Goal: Task Accomplishment & Management: Complete application form

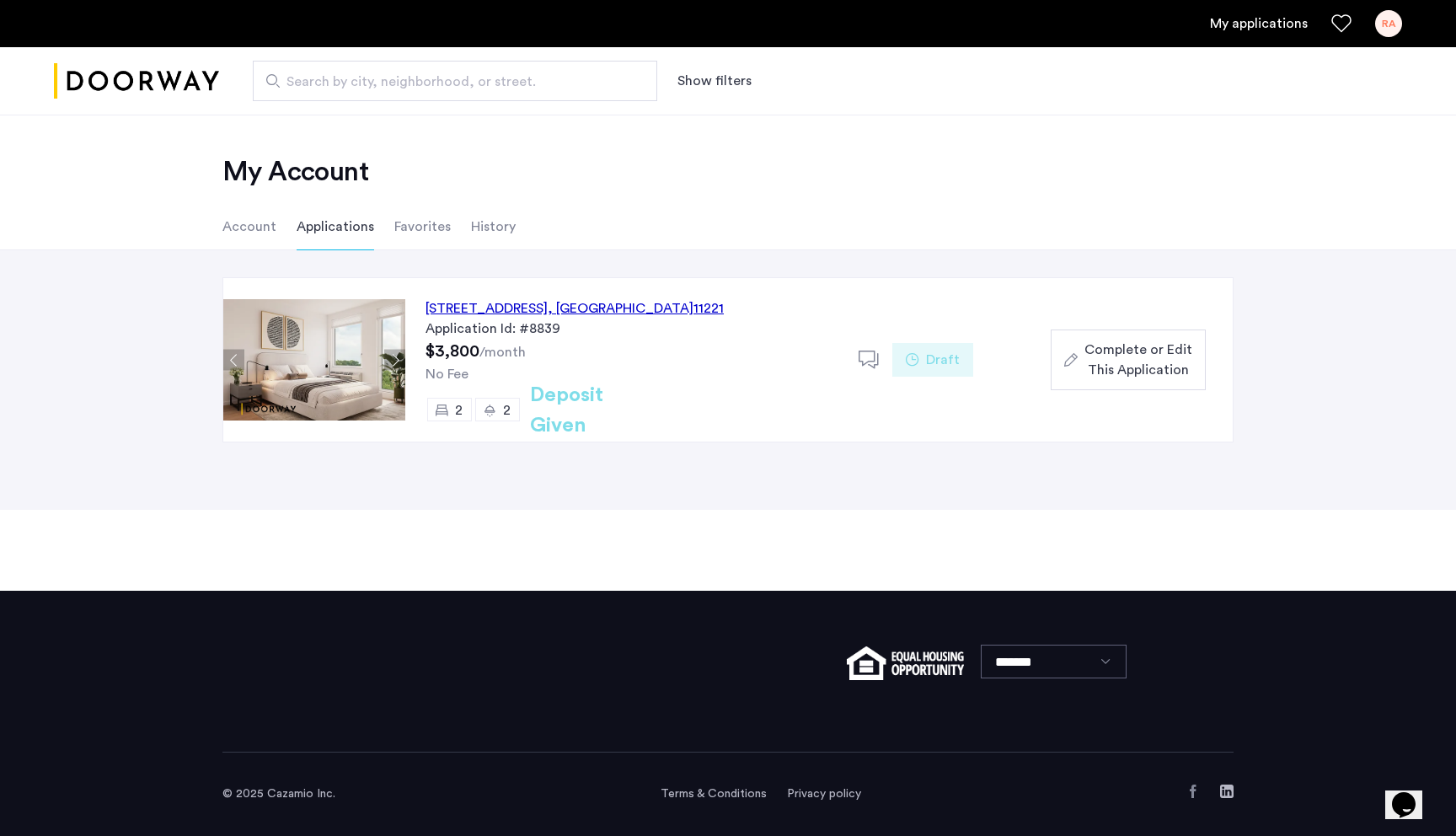
click at [576, 308] on div "[STREET_ADDRESS]" at bounding box center [575, 309] width 299 height 21
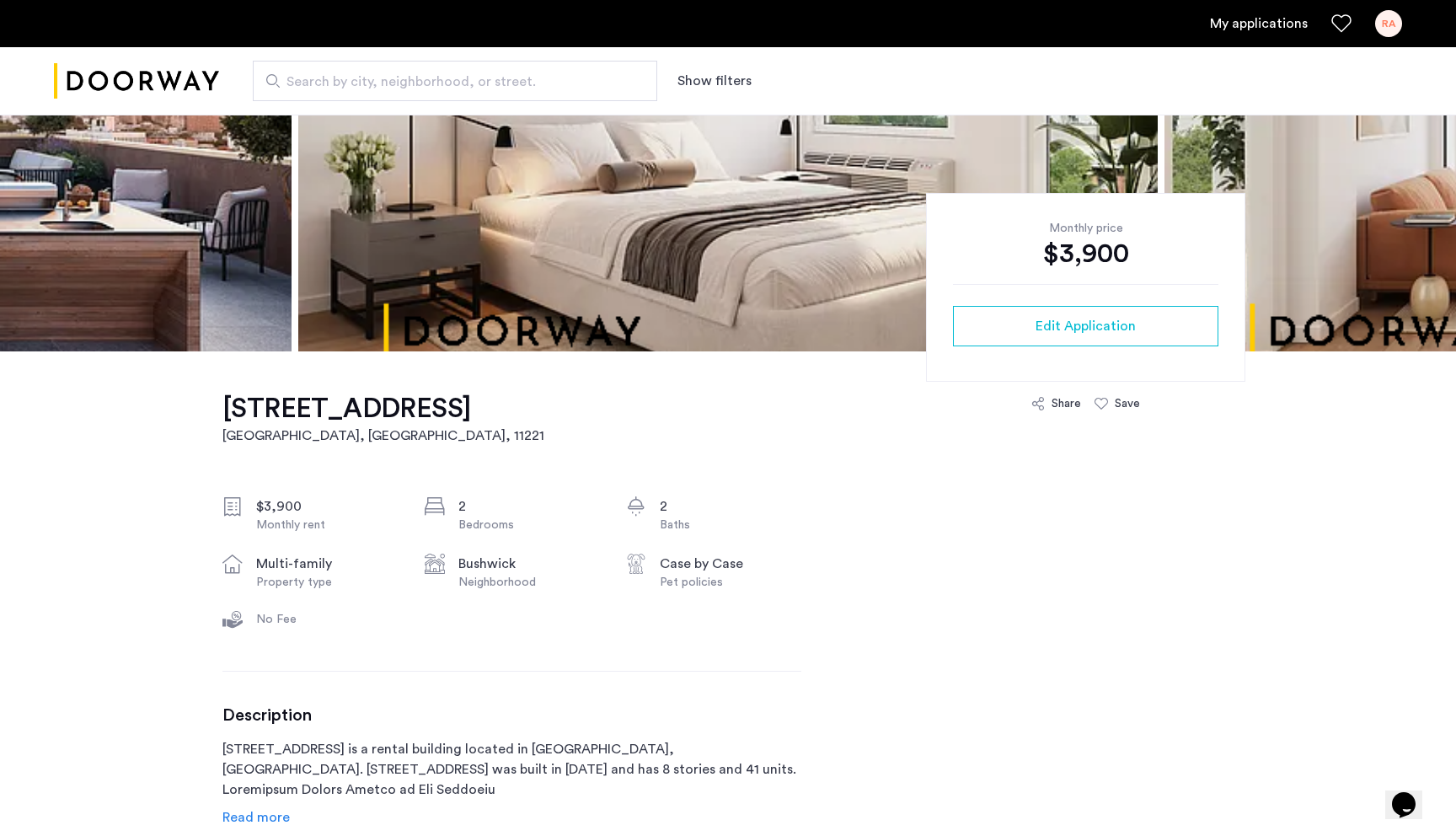
scroll to position [294, 0]
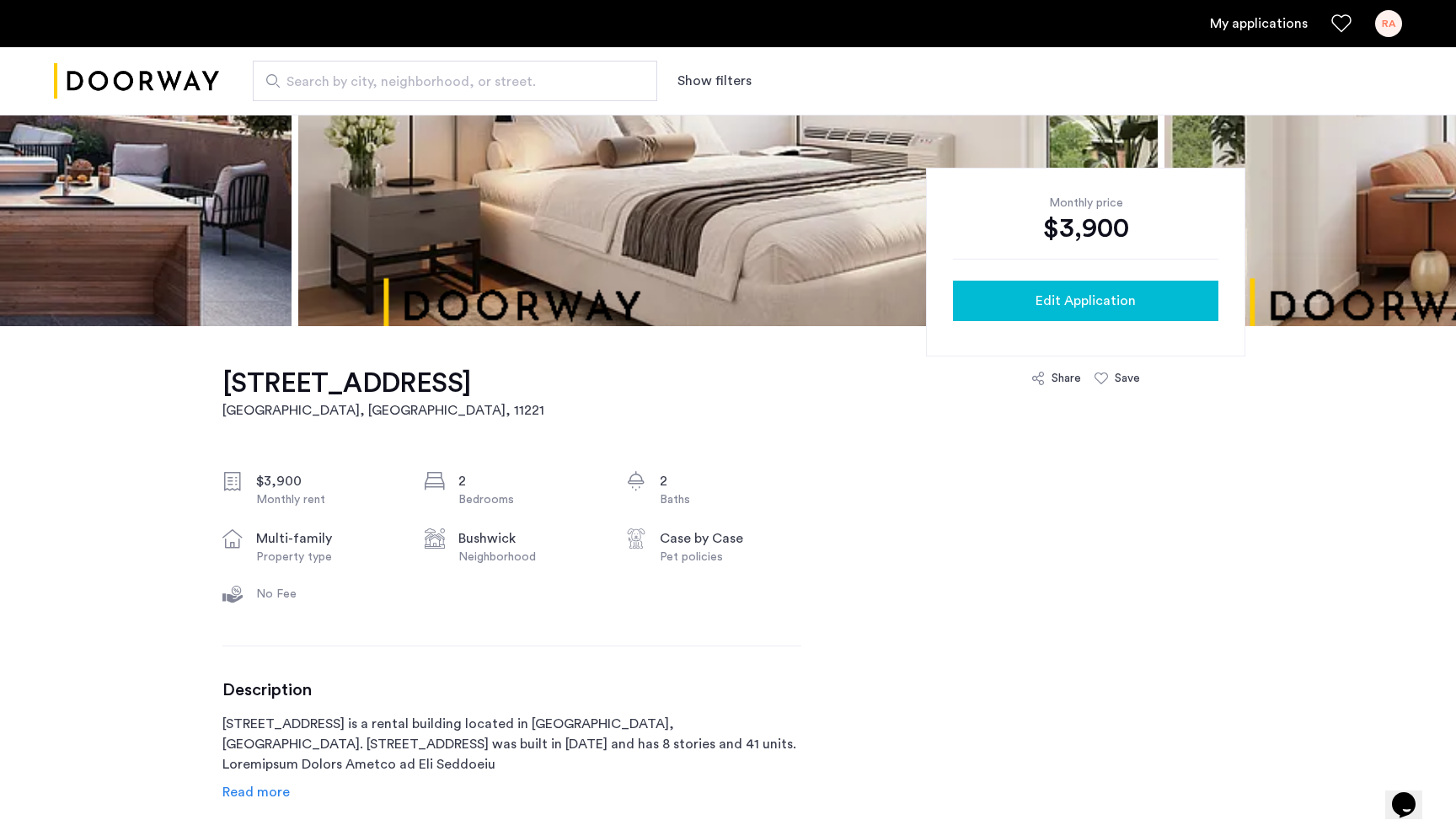
click at [1028, 308] on div "Edit Application" at bounding box center [1085, 301] width 239 height 21
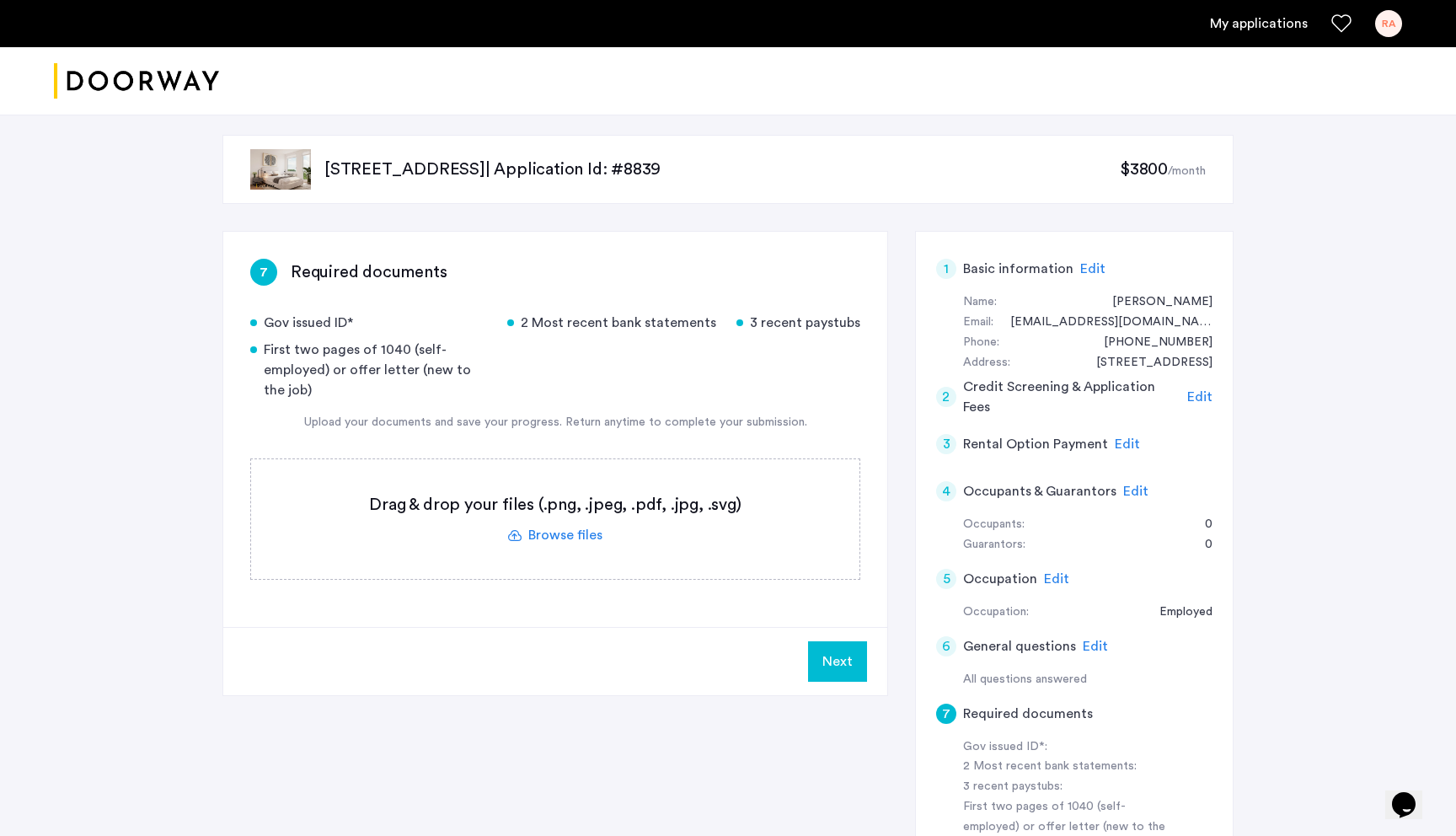
scroll to position [1, 0]
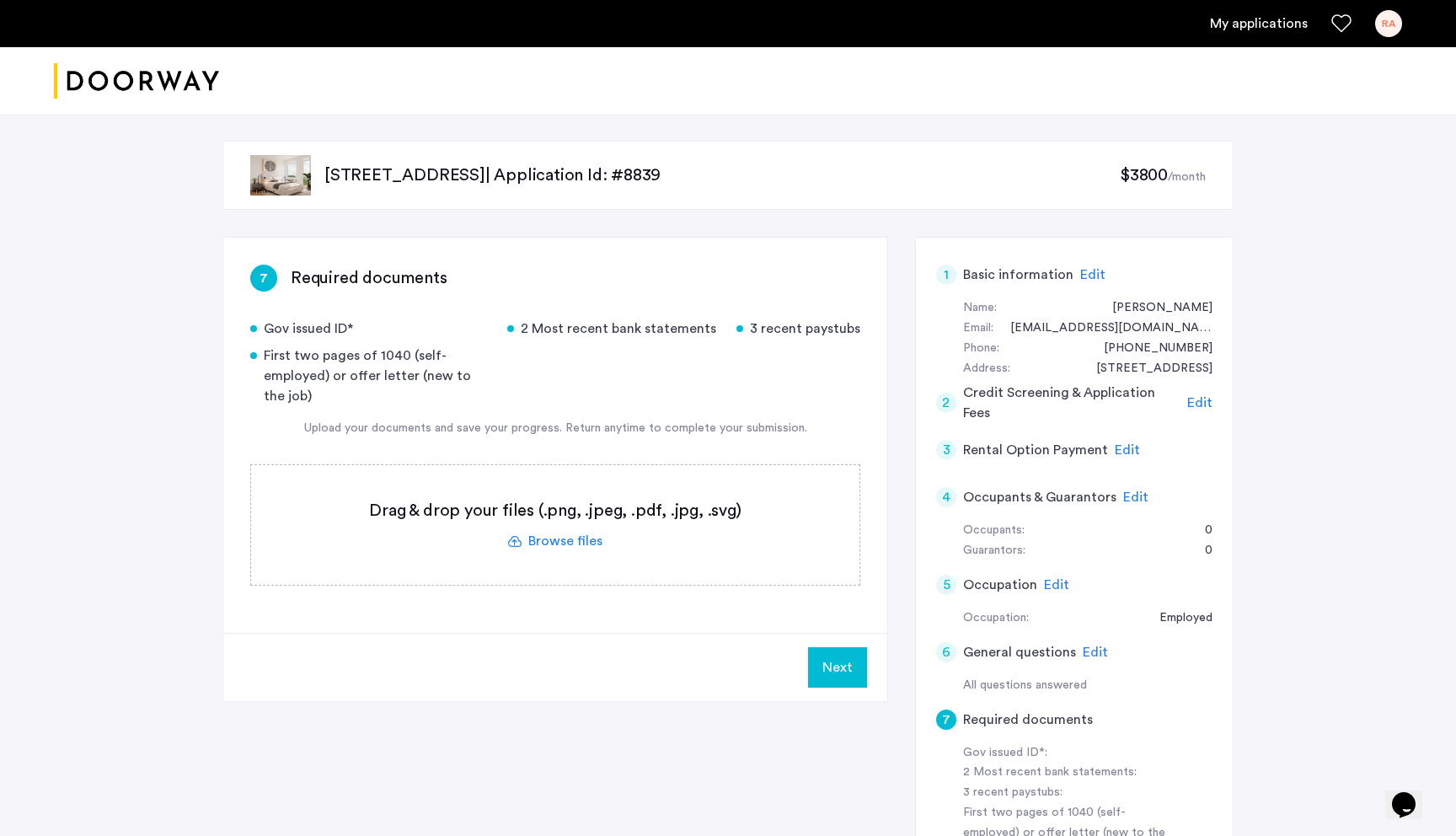
drag, startPoint x: 529, startPoint y: 325, endPoint x: 618, endPoint y: 344, distance: 91.0
click at [618, 344] on div "Gov issued ID* 2 Most recent bank statements 3 recent paystubs First two pages …" at bounding box center [555, 362] width 610 height 88
click at [556, 543] on label at bounding box center [555, 525] width 609 height 120
click at [0, 0] on input "file" at bounding box center [0, 0] width 0 height 0
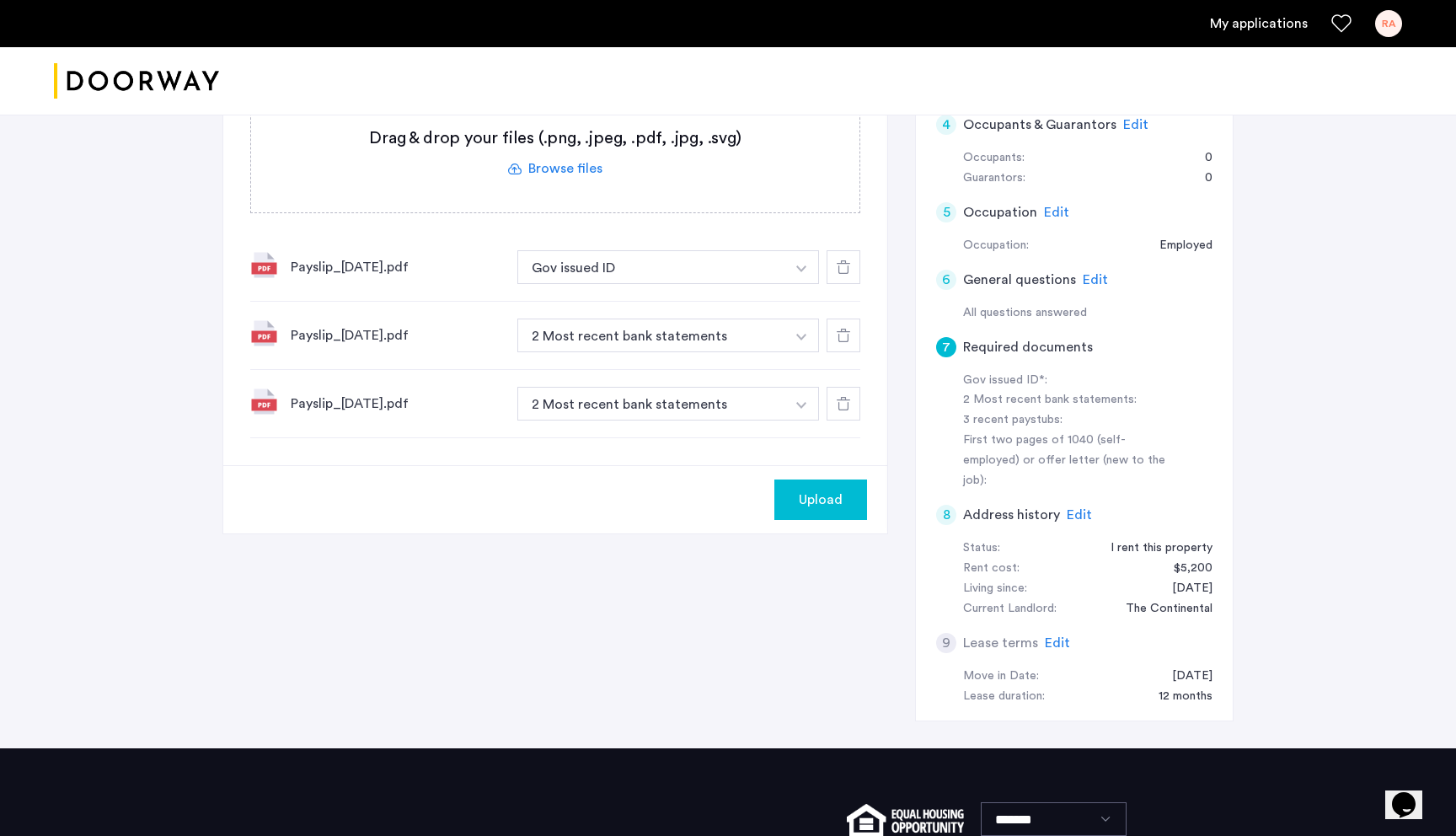
scroll to position [372, 0]
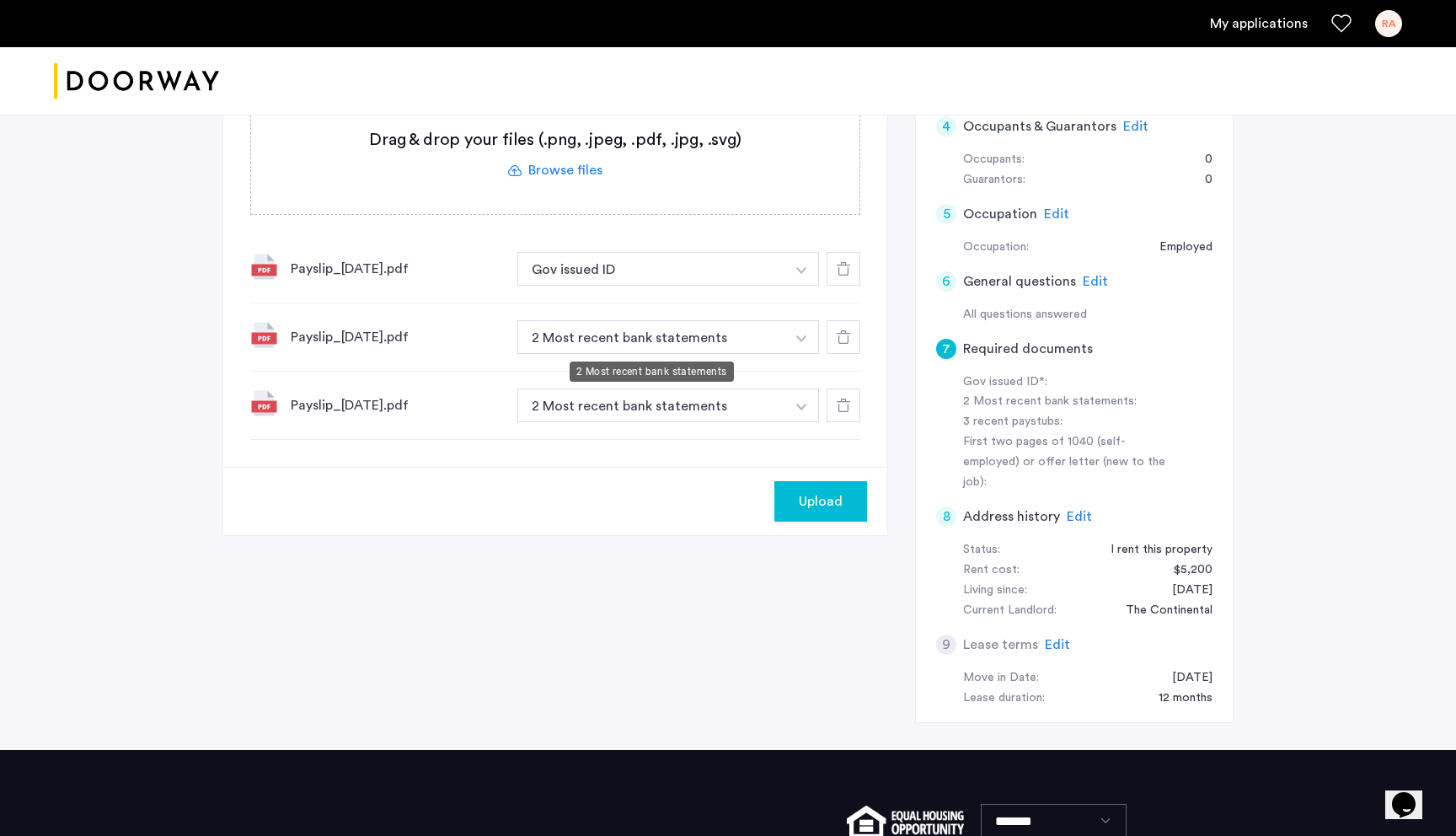
click at [694, 341] on button "2 Most recent bank statements" at bounding box center [652, 337] width 268 height 34
click at [804, 338] on img "button" at bounding box center [802, 338] width 10 height 7
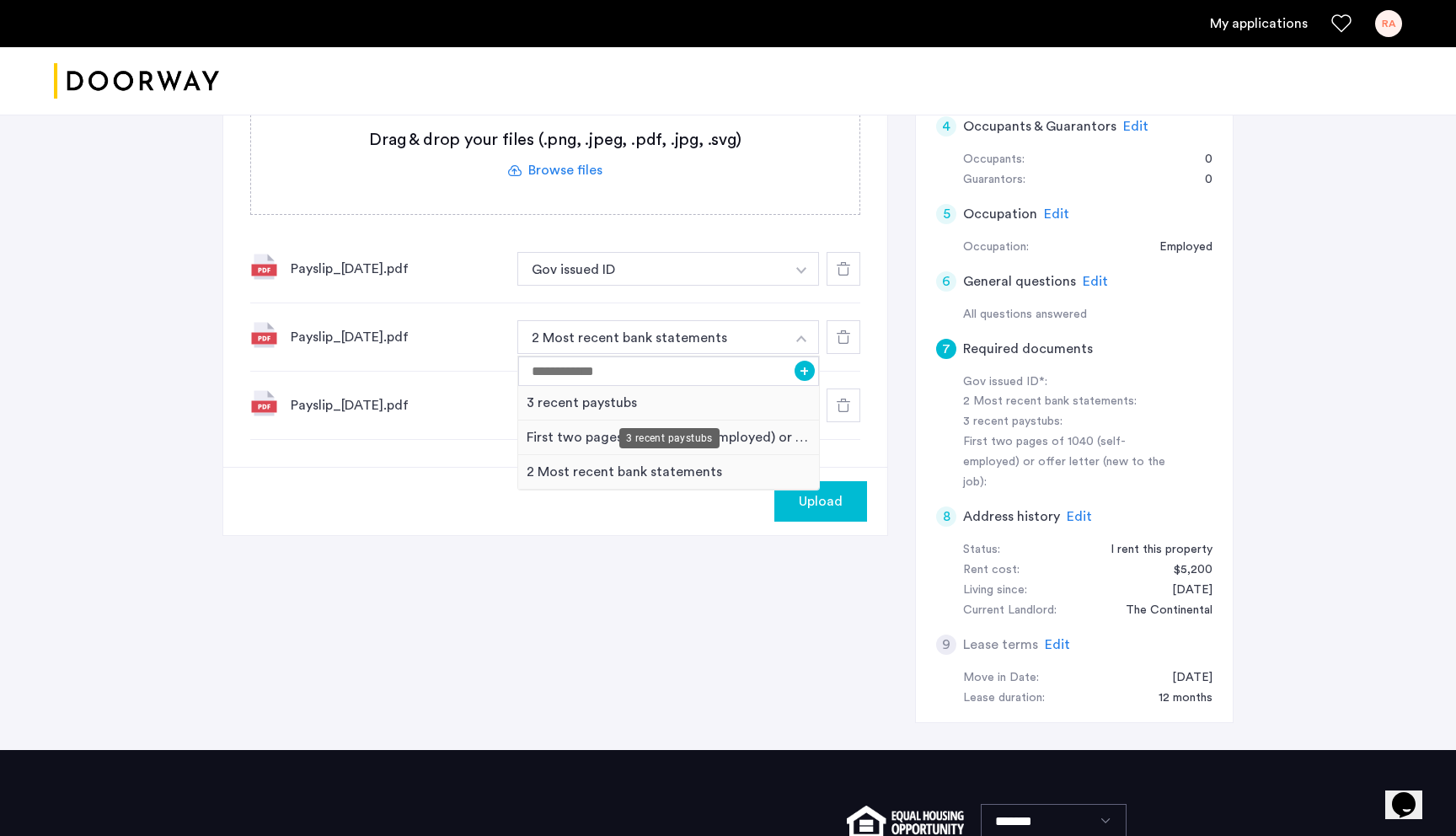
click at [657, 404] on div "3 recent paystubs" at bounding box center [669, 403] width 301 height 35
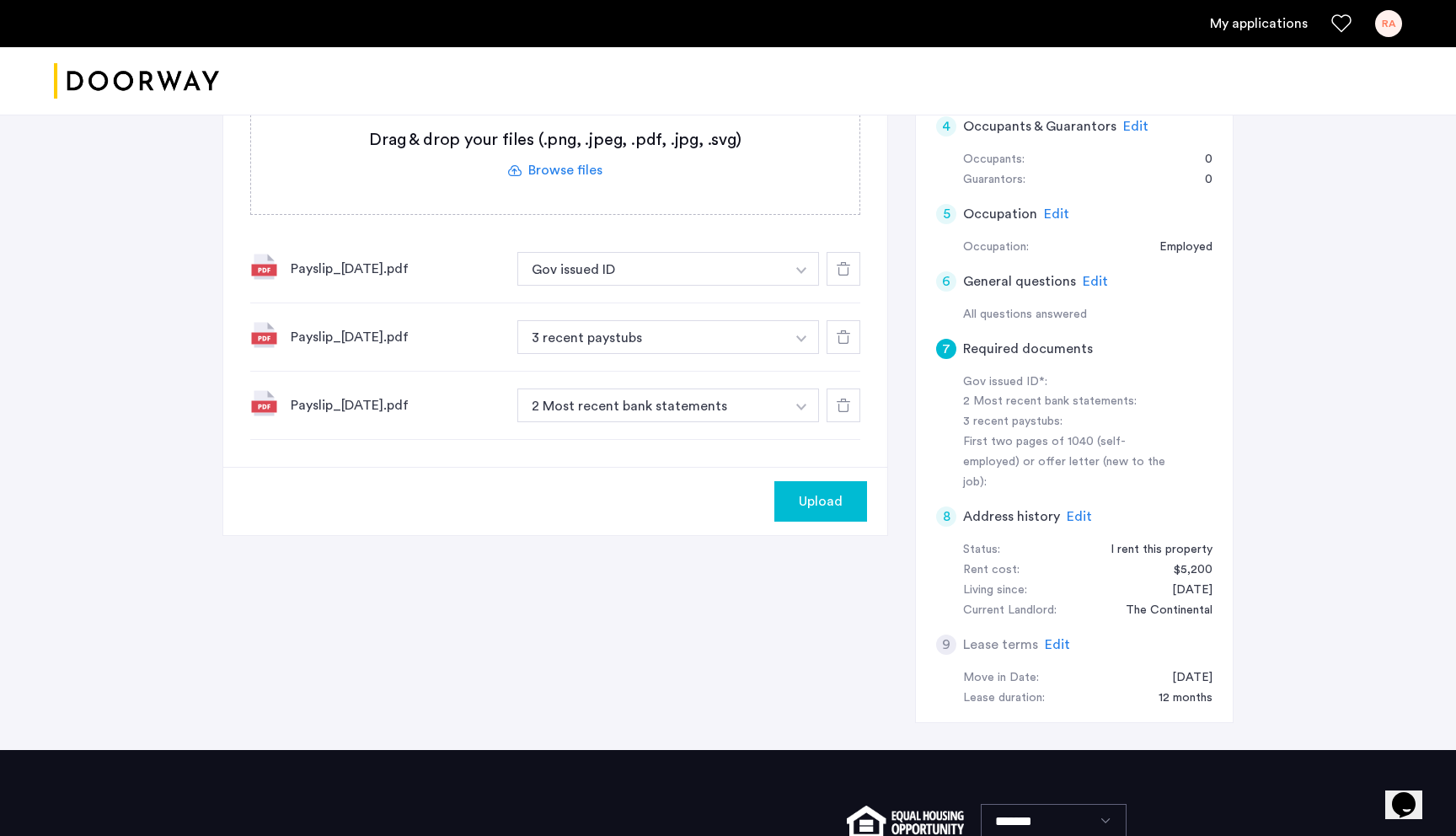
click at [798, 409] on img "button" at bounding box center [802, 406] width 10 height 7
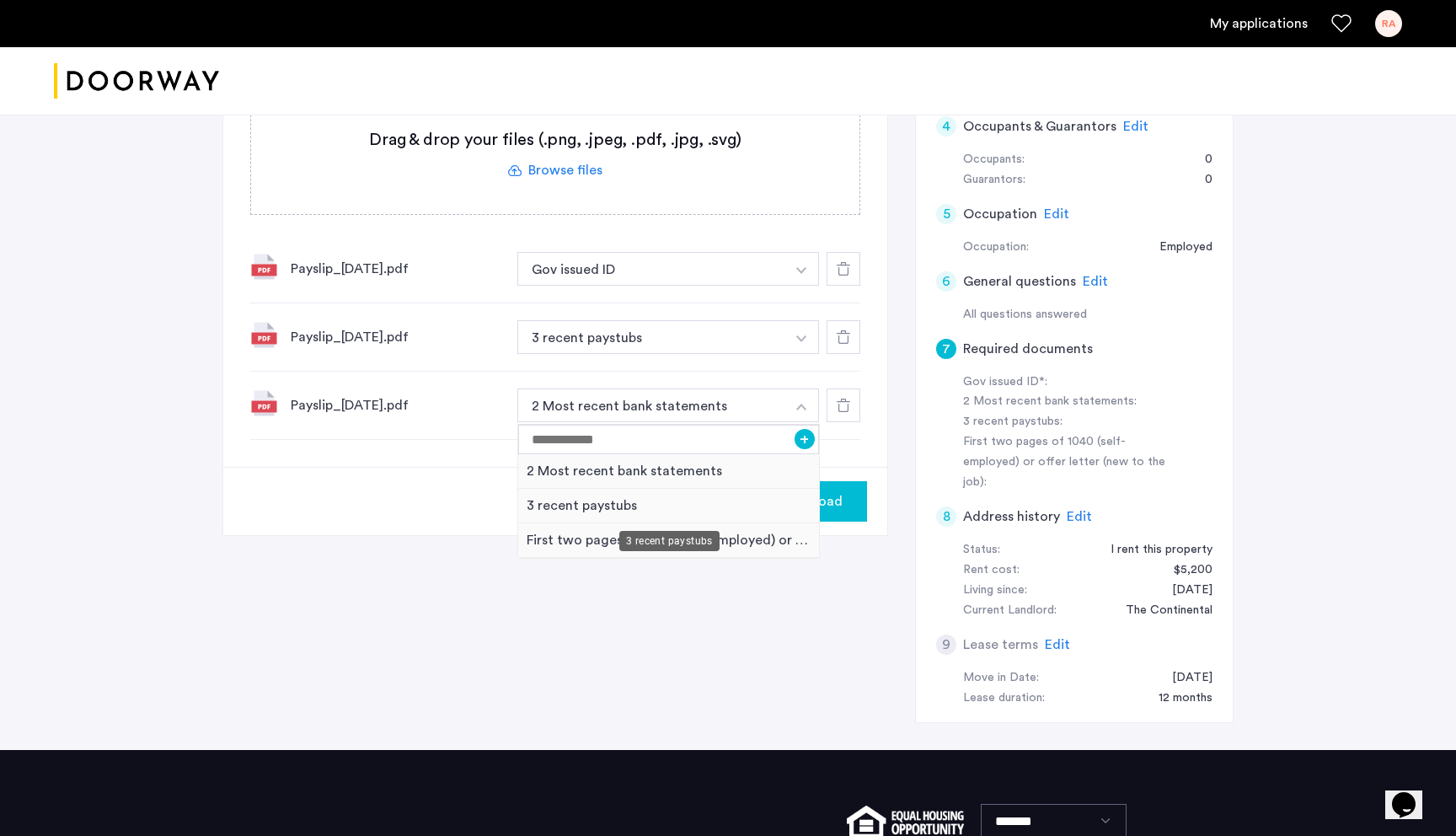
click at [641, 507] on div "3 recent paystubs" at bounding box center [669, 506] width 301 height 35
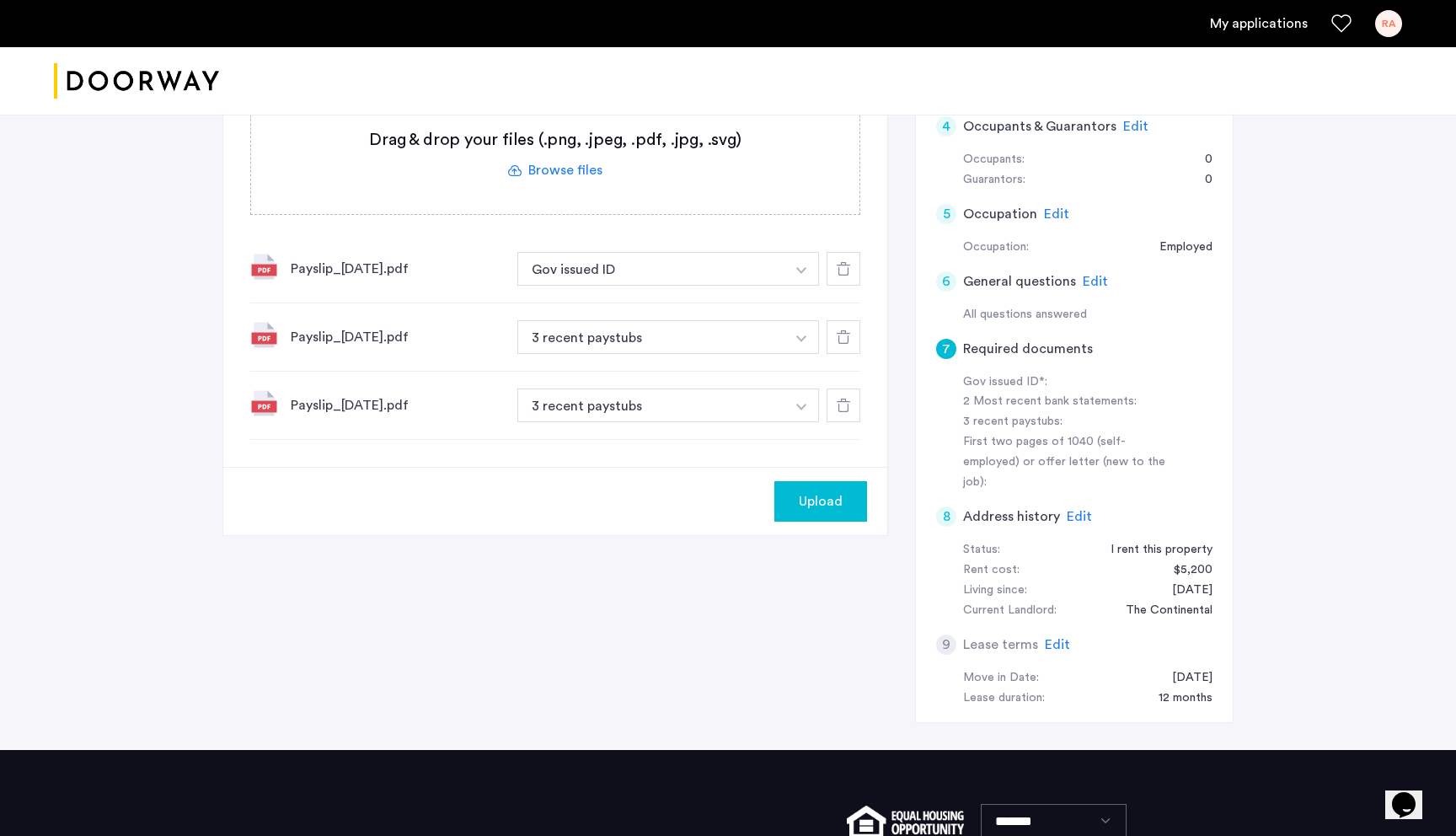
click at [796, 276] on button "button" at bounding box center [802, 269] width 35 height 34
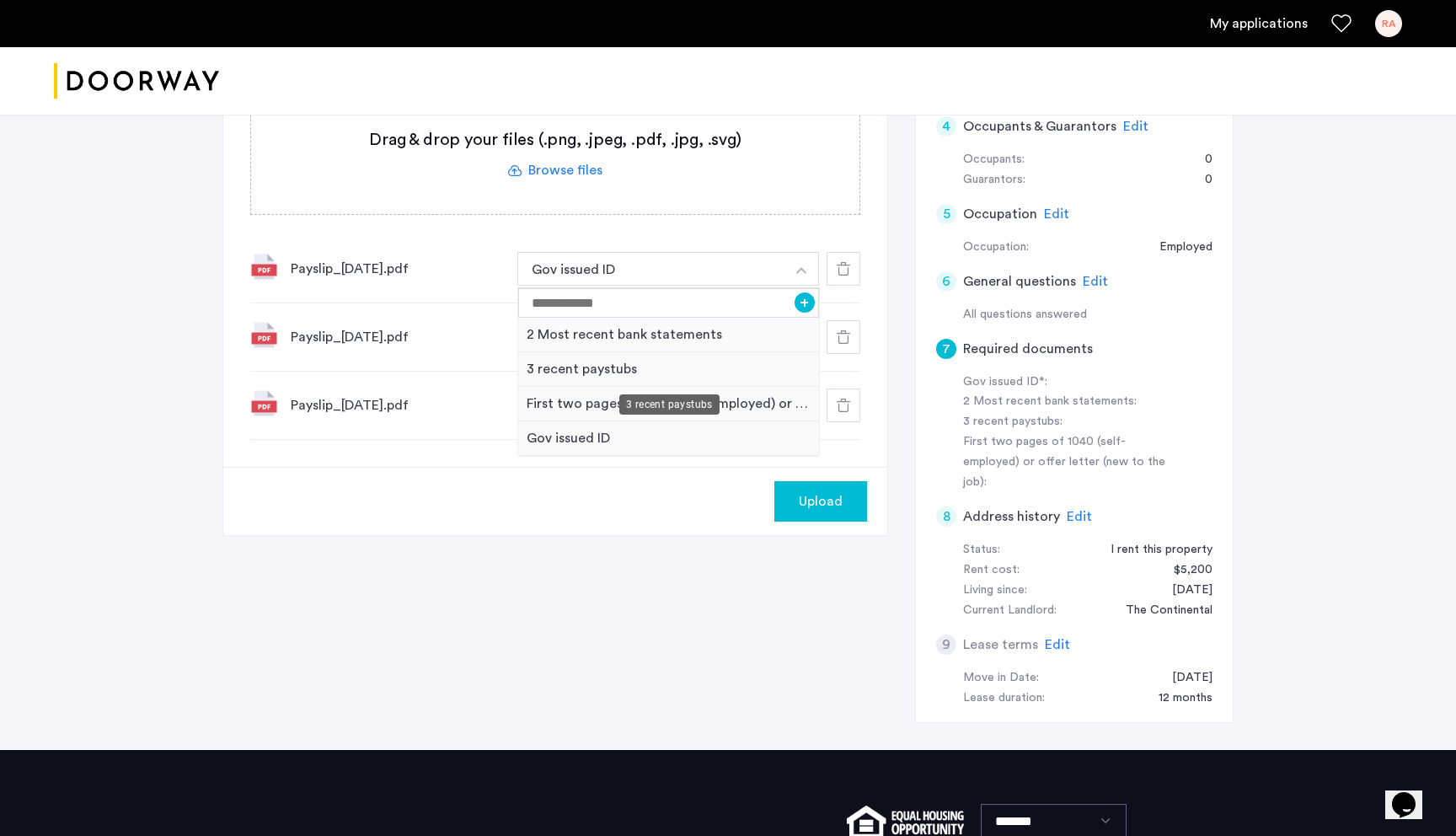
click at [622, 374] on div "3 recent paystubs" at bounding box center [669, 369] width 301 height 35
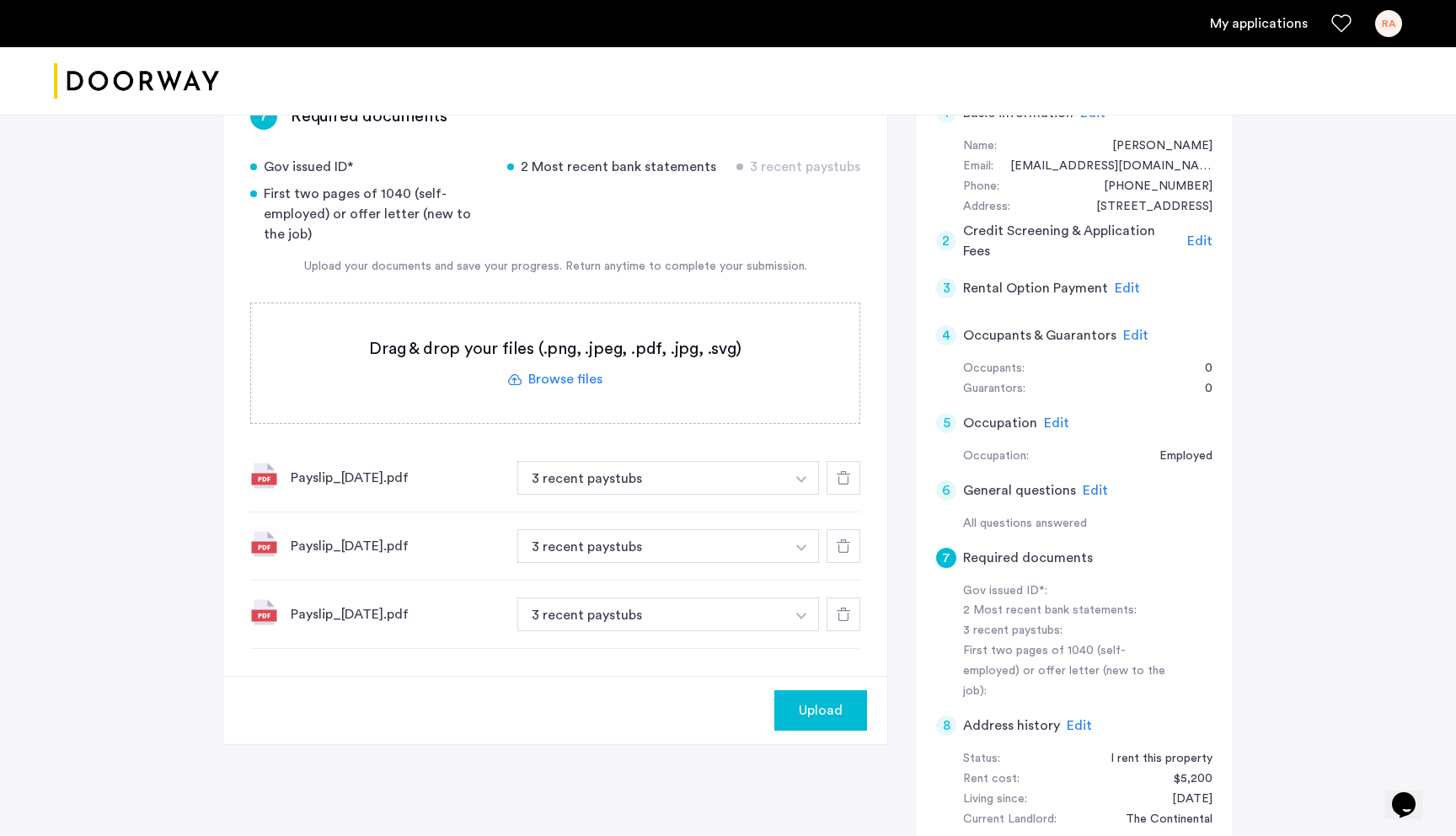
scroll to position [164, 0]
click at [545, 374] on label at bounding box center [555, 362] width 609 height 120
click at [0, 0] on input "file" at bounding box center [0, 0] width 0 height 0
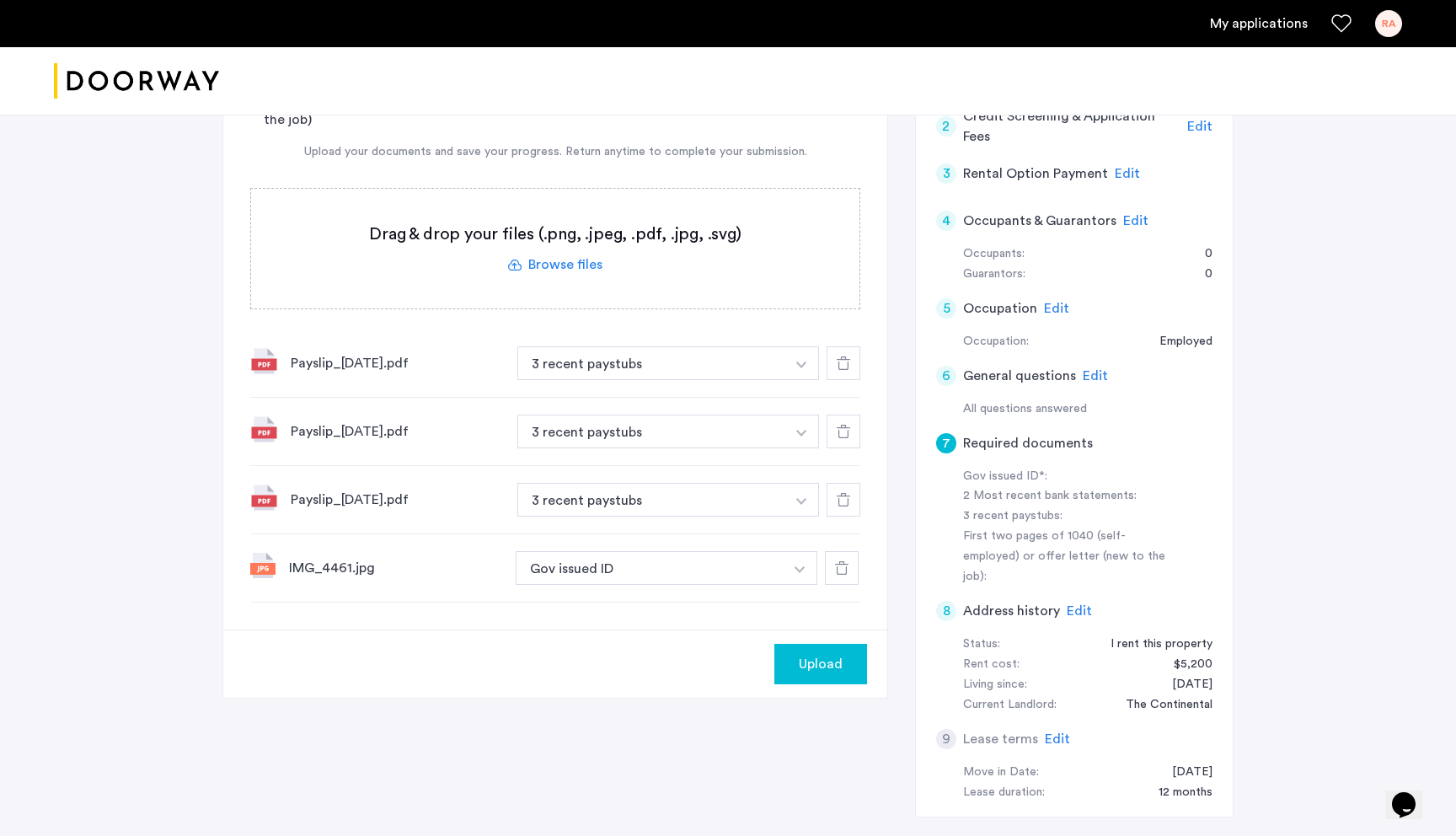
scroll to position [347, 0]
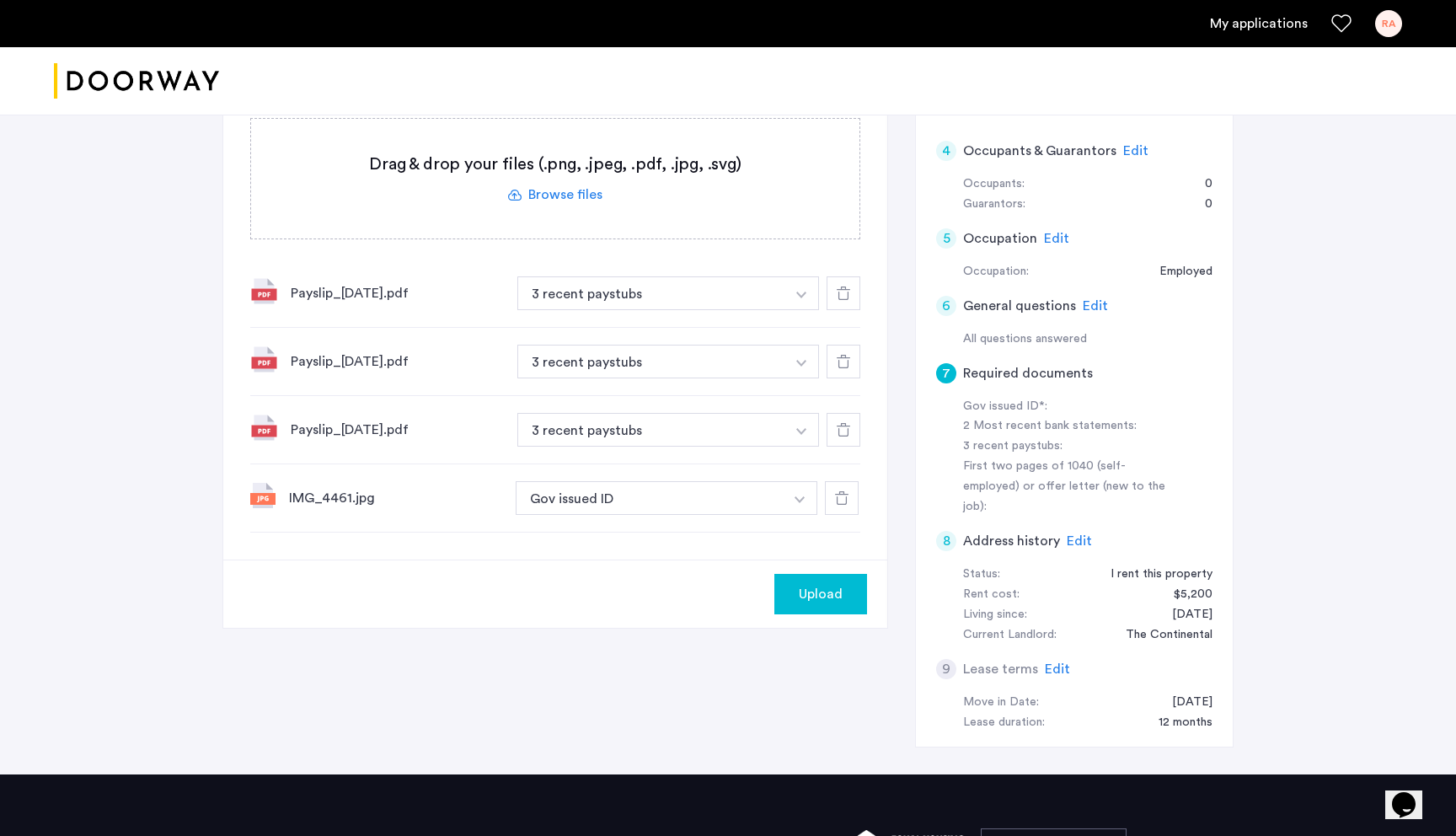
click at [784, 597] on button "Upload" at bounding box center [820, 594] width 93 height 40
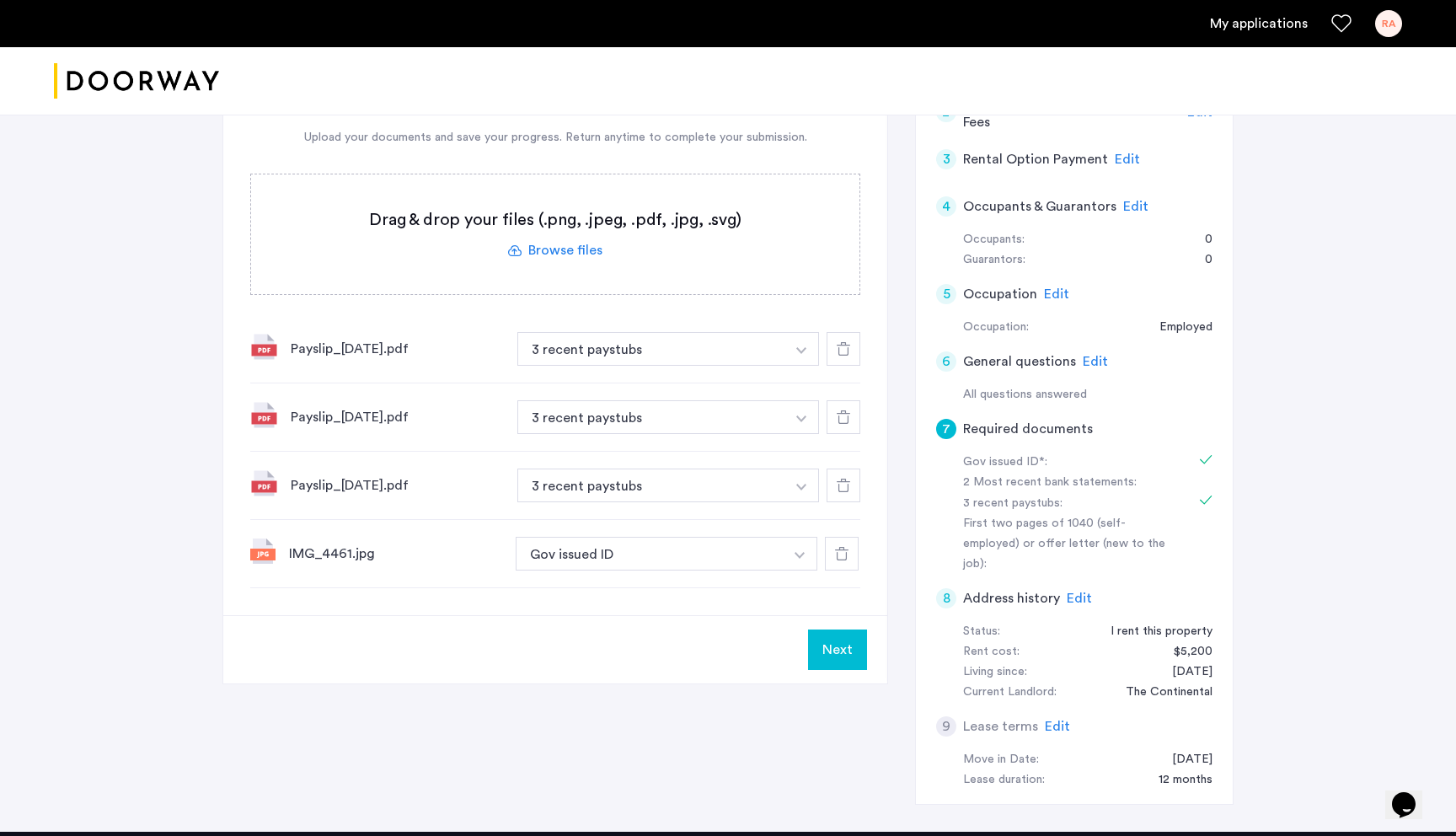
scroll to position [309, 0]
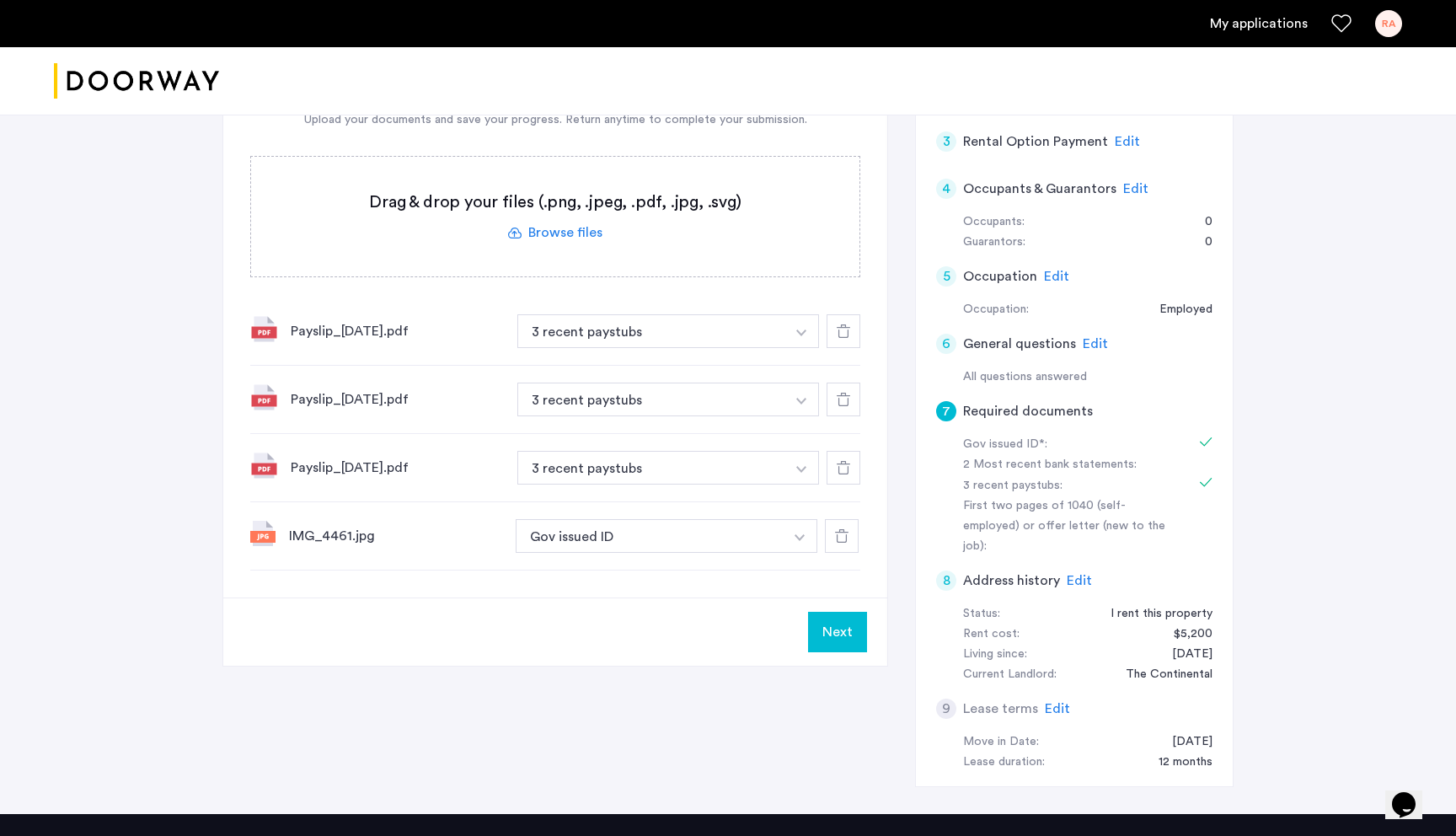
click at [835, 638] on button "Next" at bounding box center [837, 631] width 59 height 40
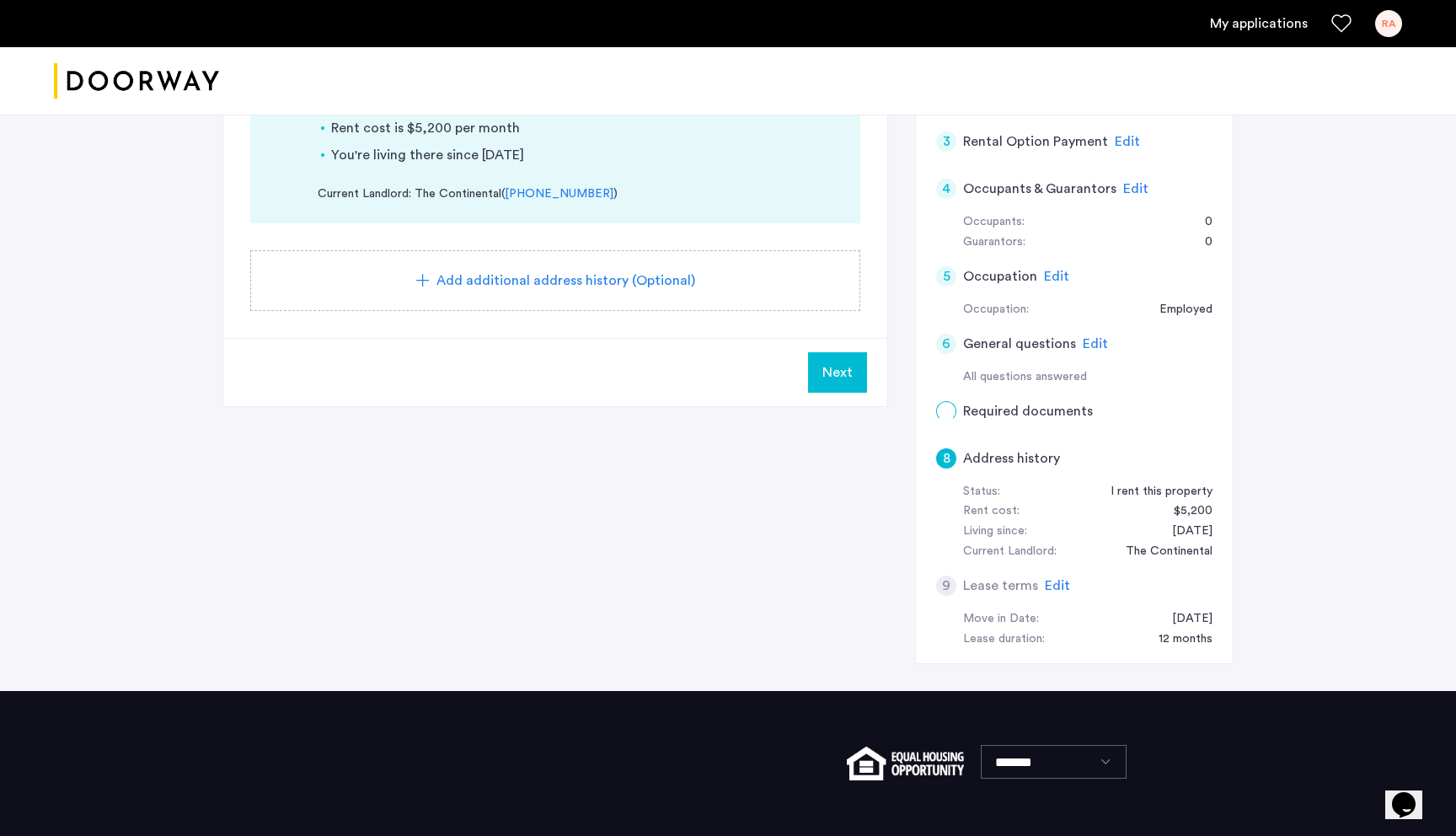
scroll to position [0, 0]
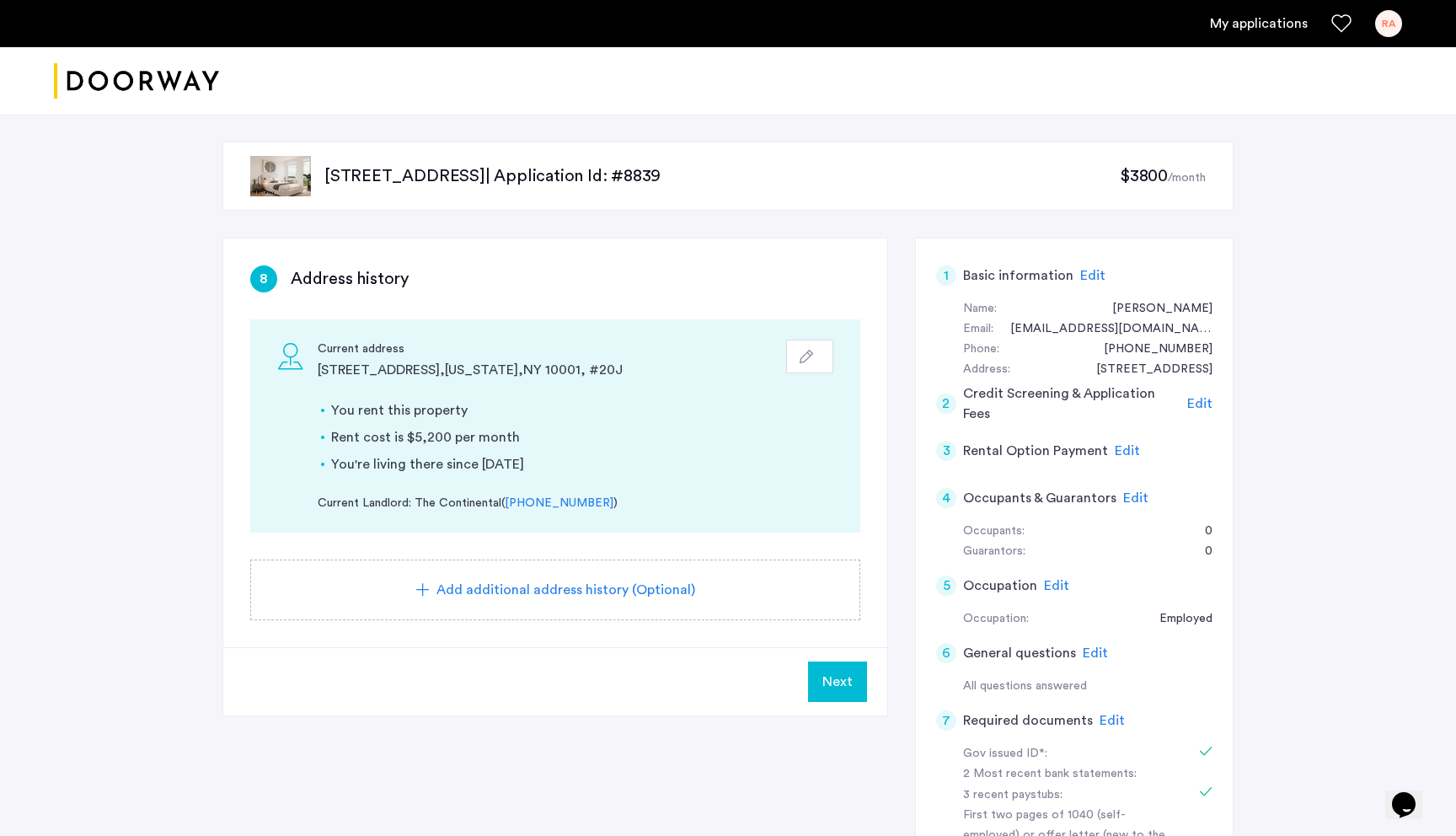
click at [606, 590] on span "Add additional address history (Optional)" at bounding box center [566, 590] width 258 height 21
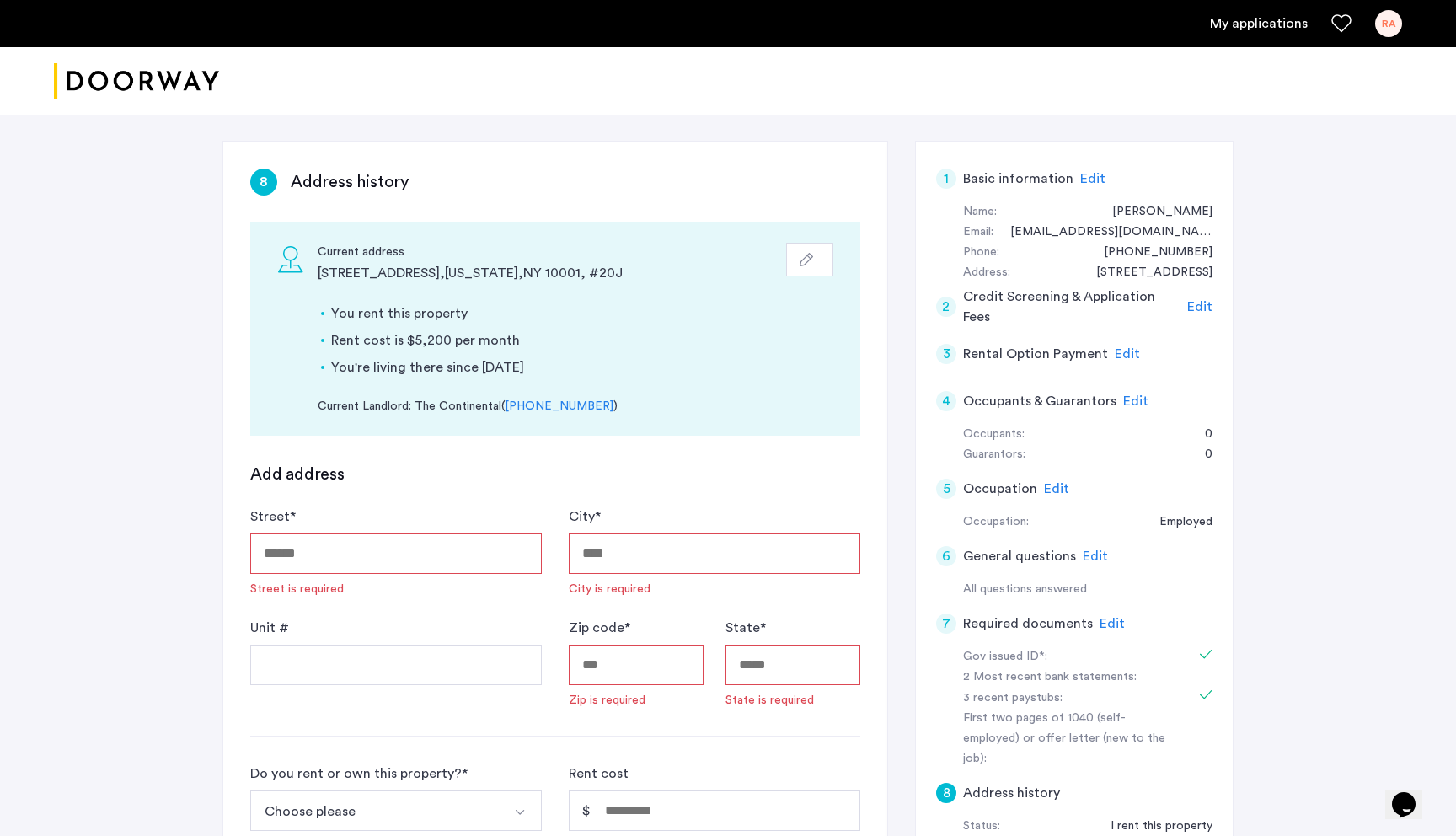
scroll to position [141, 0]
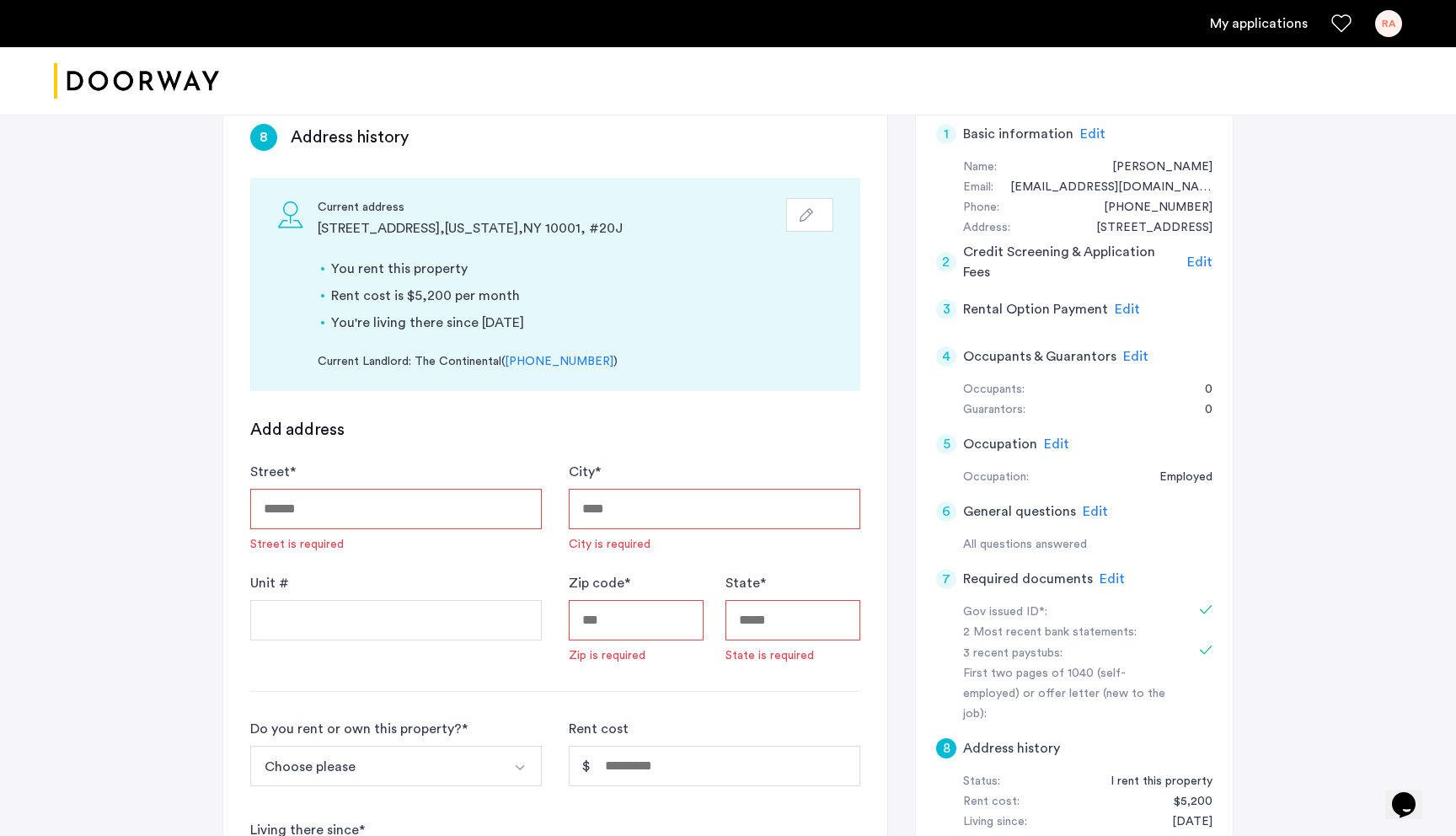
click at [385, 511] on input "Street *" at bounding box center [395, 508] width 291 height 40
type input "**********"
type input "********"
type input "*****"
type input "**"
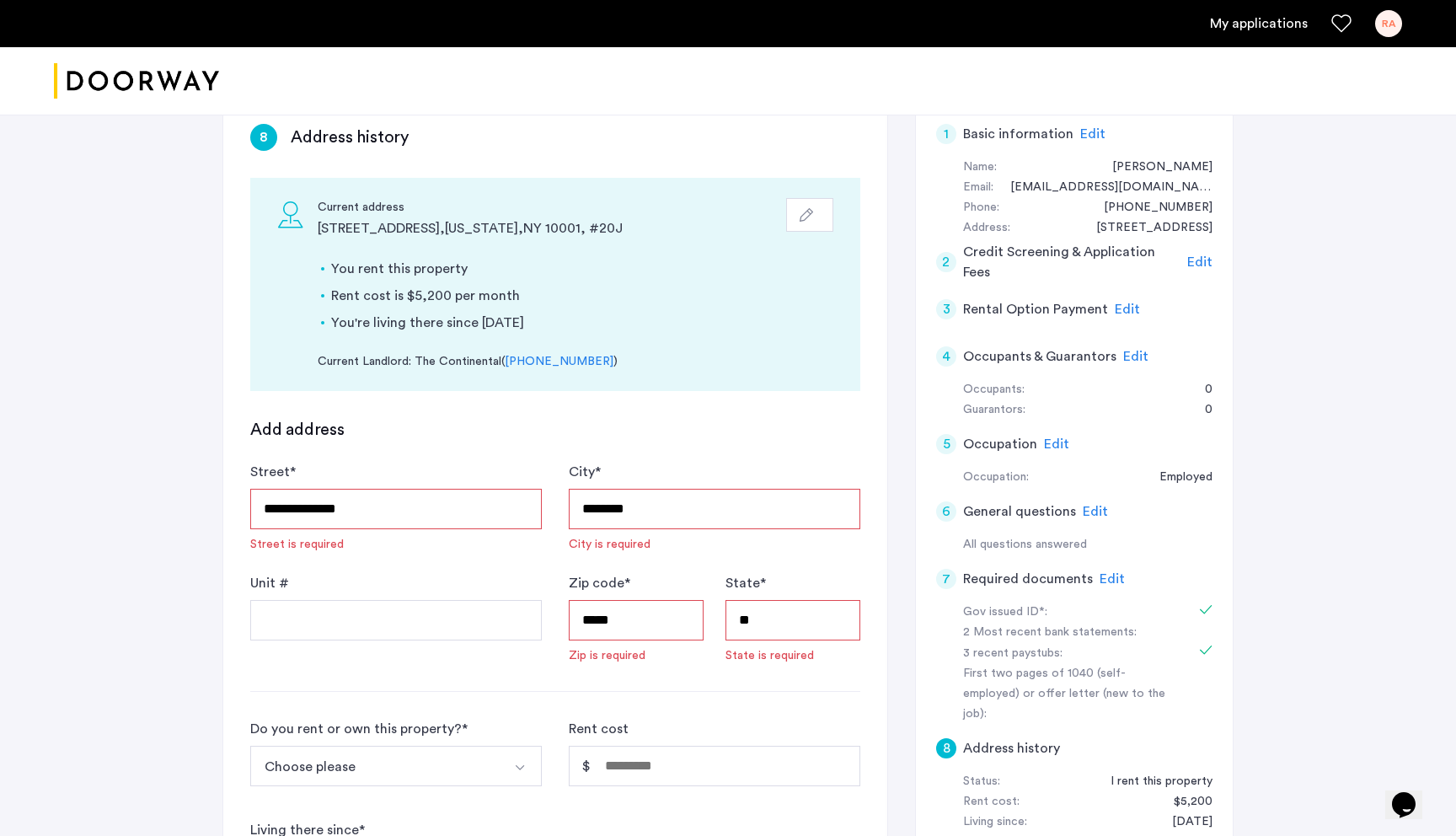
type input "**********"
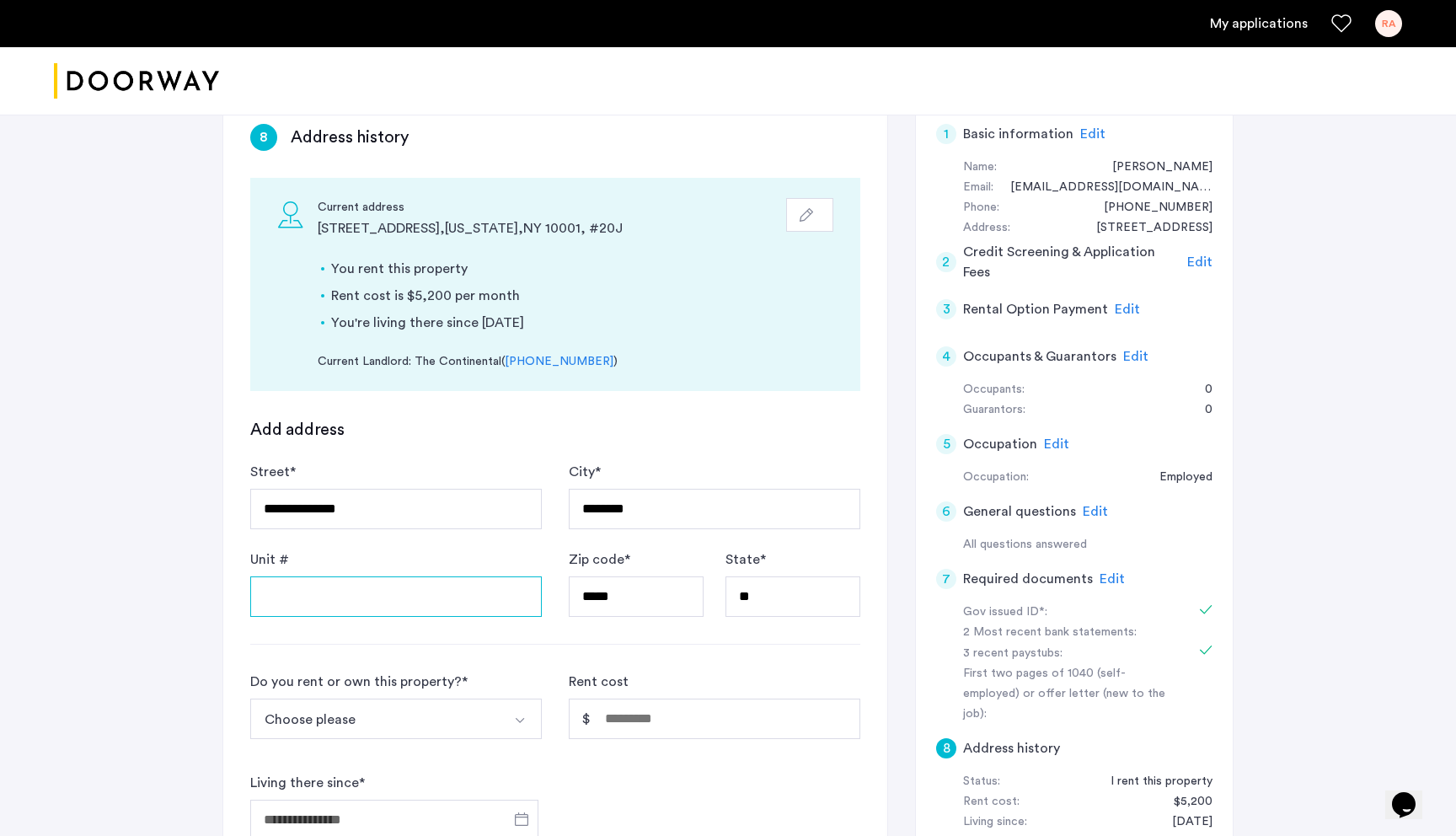
click at [416, 604] on input "Unit #" at bounding box center [395, 596] width 291 height 40
type input "***"
click at [171, 667] on div "**********" at bounding box center [728, 704] width 1456 height 1463
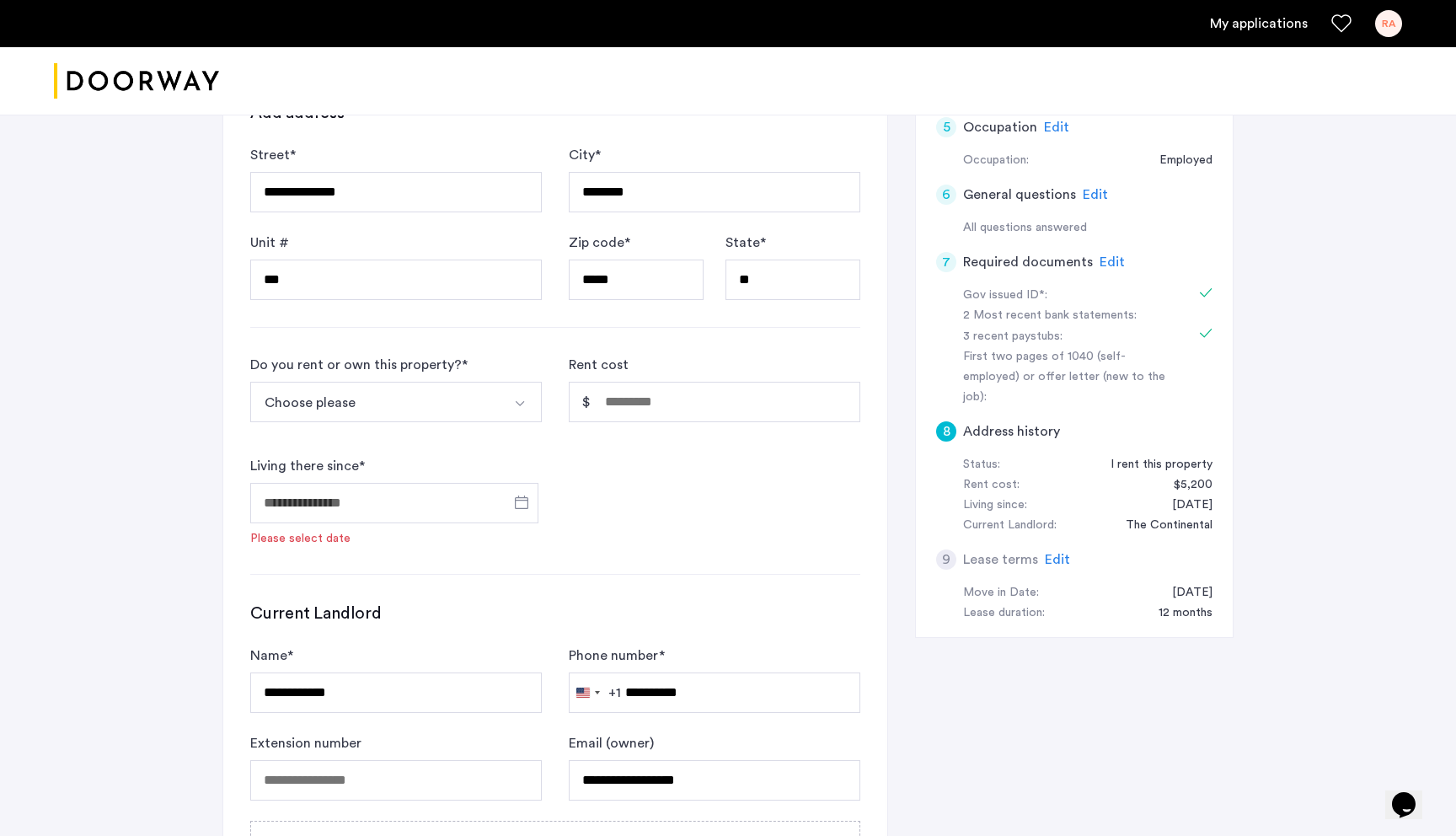
scroll to position [456, 0]
click at [505, 418] on button "Select option" at bounding box center [522, 403] width 40 height 40
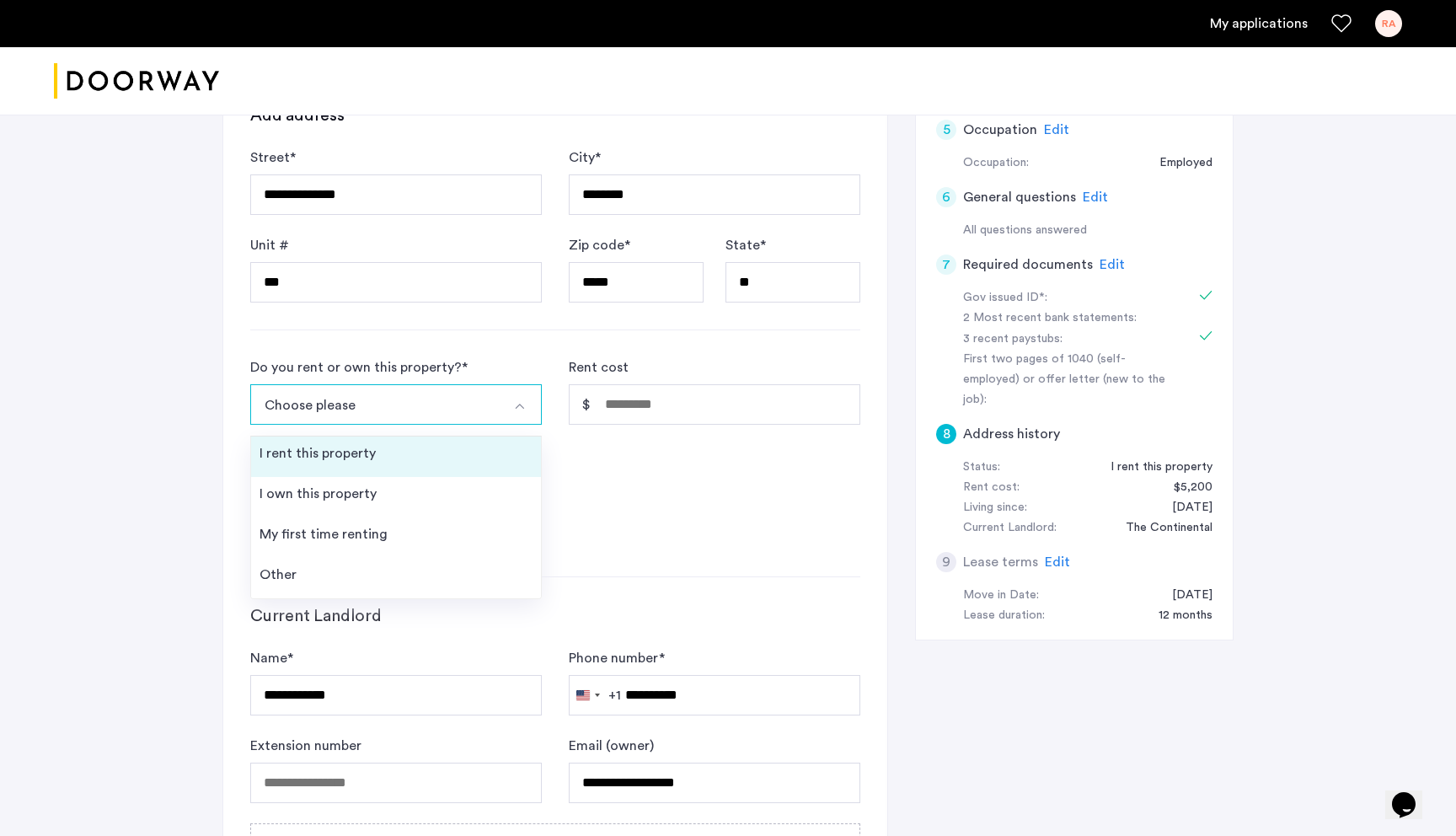
click at [395, 460] on li "I rent this property" at bounding box center [396, 456] width 290 height 40
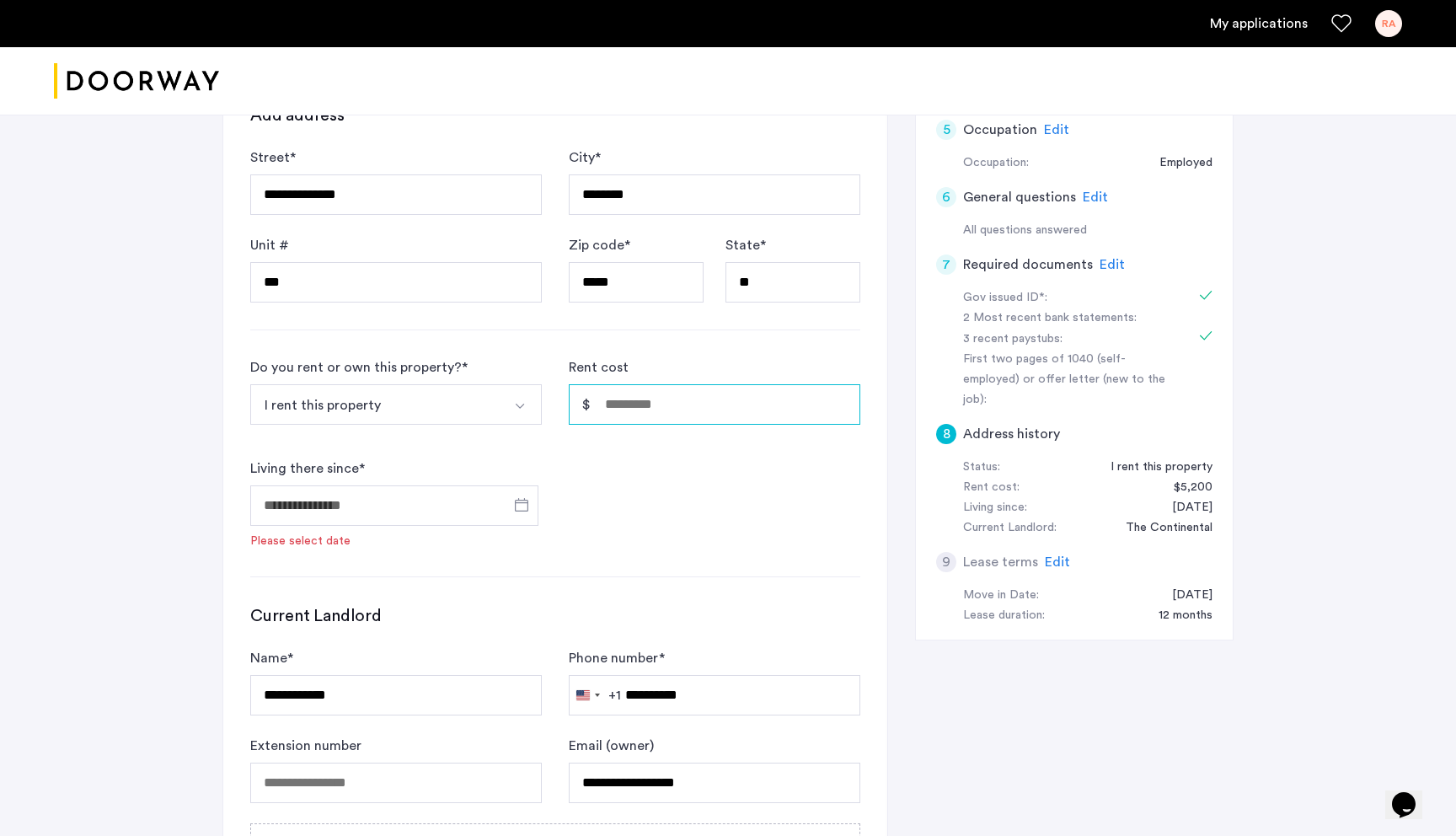
click at [654, 407] on input "Rent cost" at bounding box center [714, 403] width 291 height 40
type input "*"
type input "*****"
click at [494, 499] on input "Living there since *" at bounding box center [394, 505] width 288 height 40
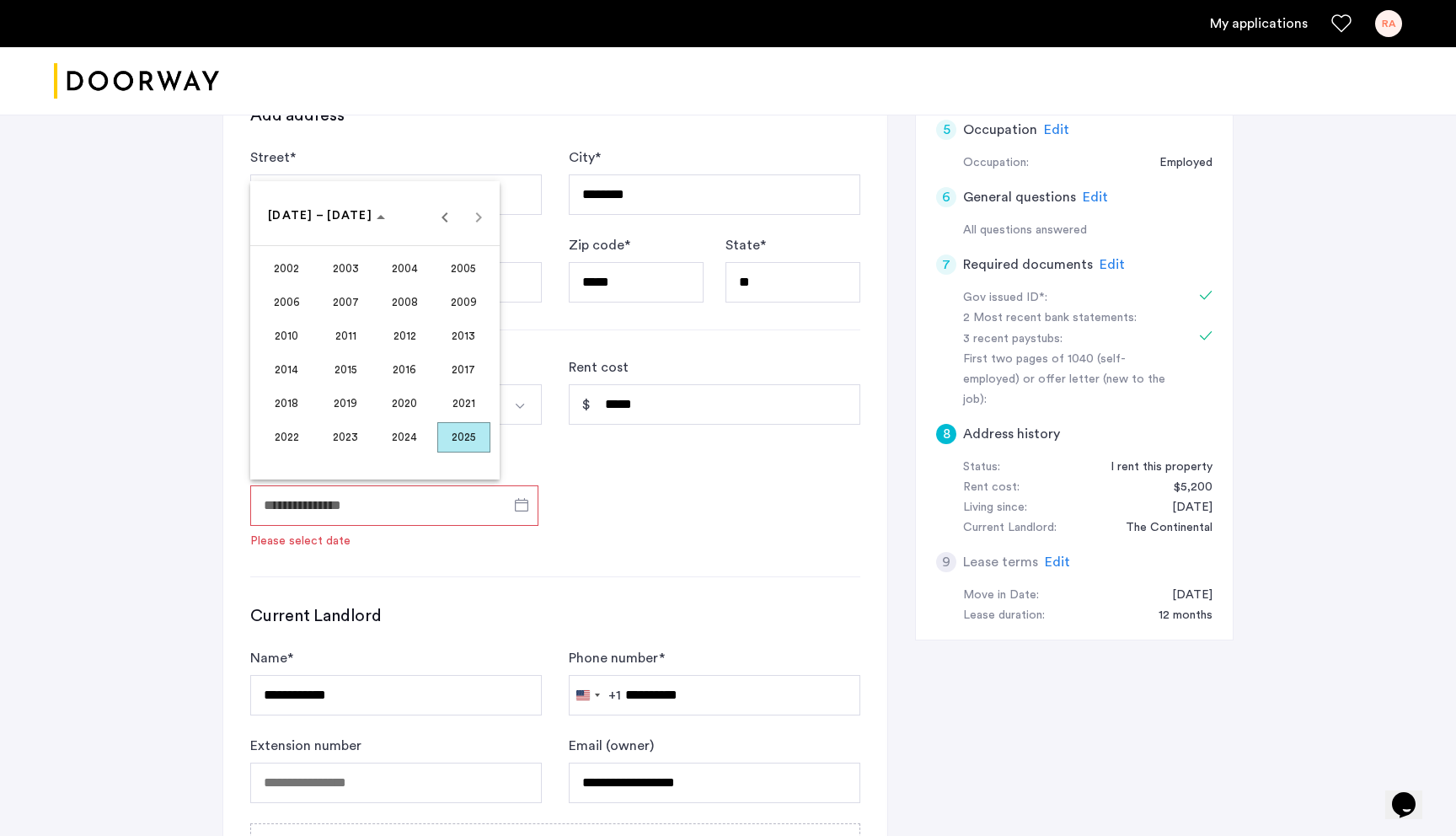
click at [628, 516] on div at bounding box center [728, 418] width 1456 height 836
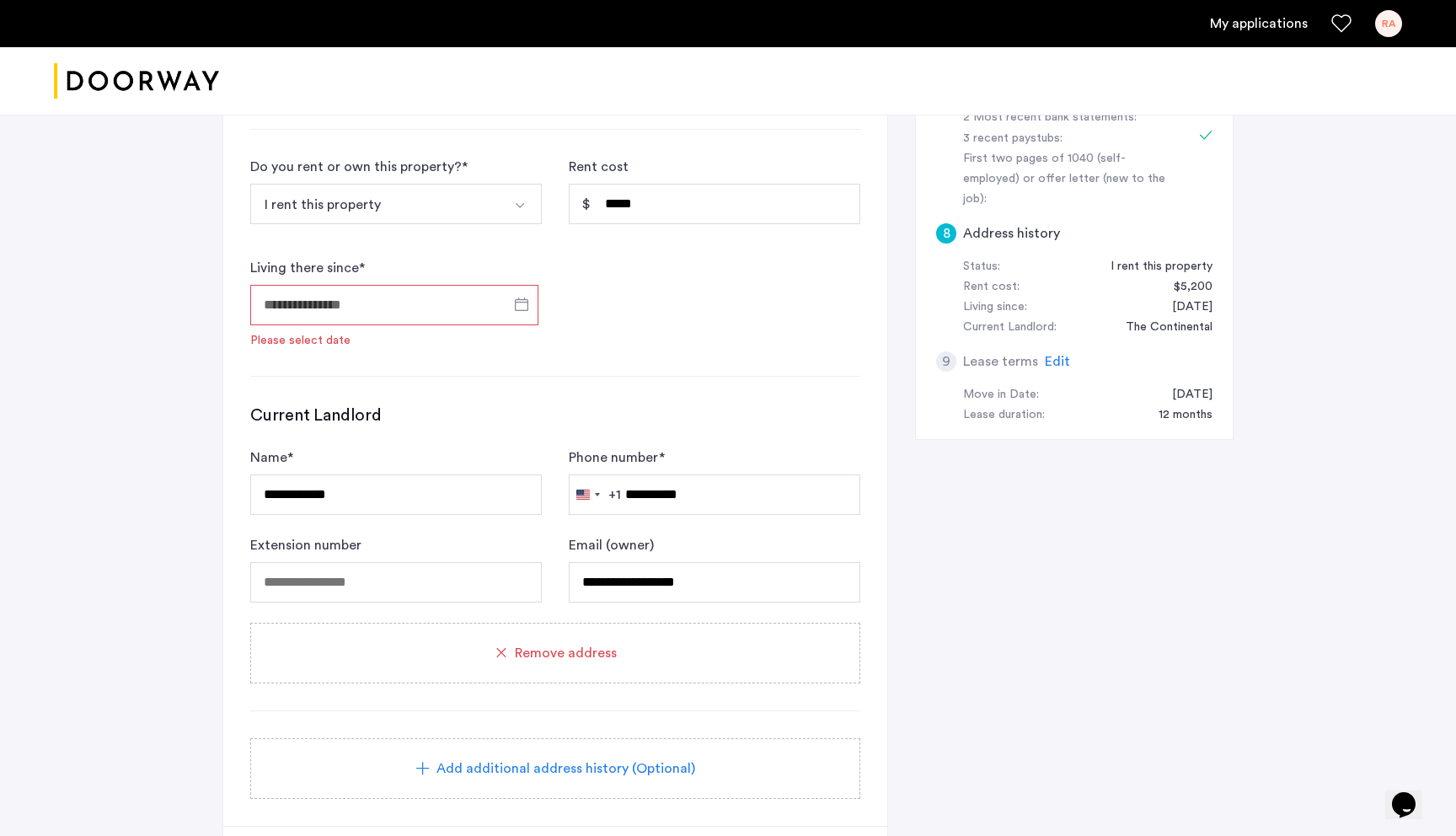
scroll to position [653, 0]
click at [527, 656] on span "Remove address" at bounding box center [566, 655] width 102 height 21
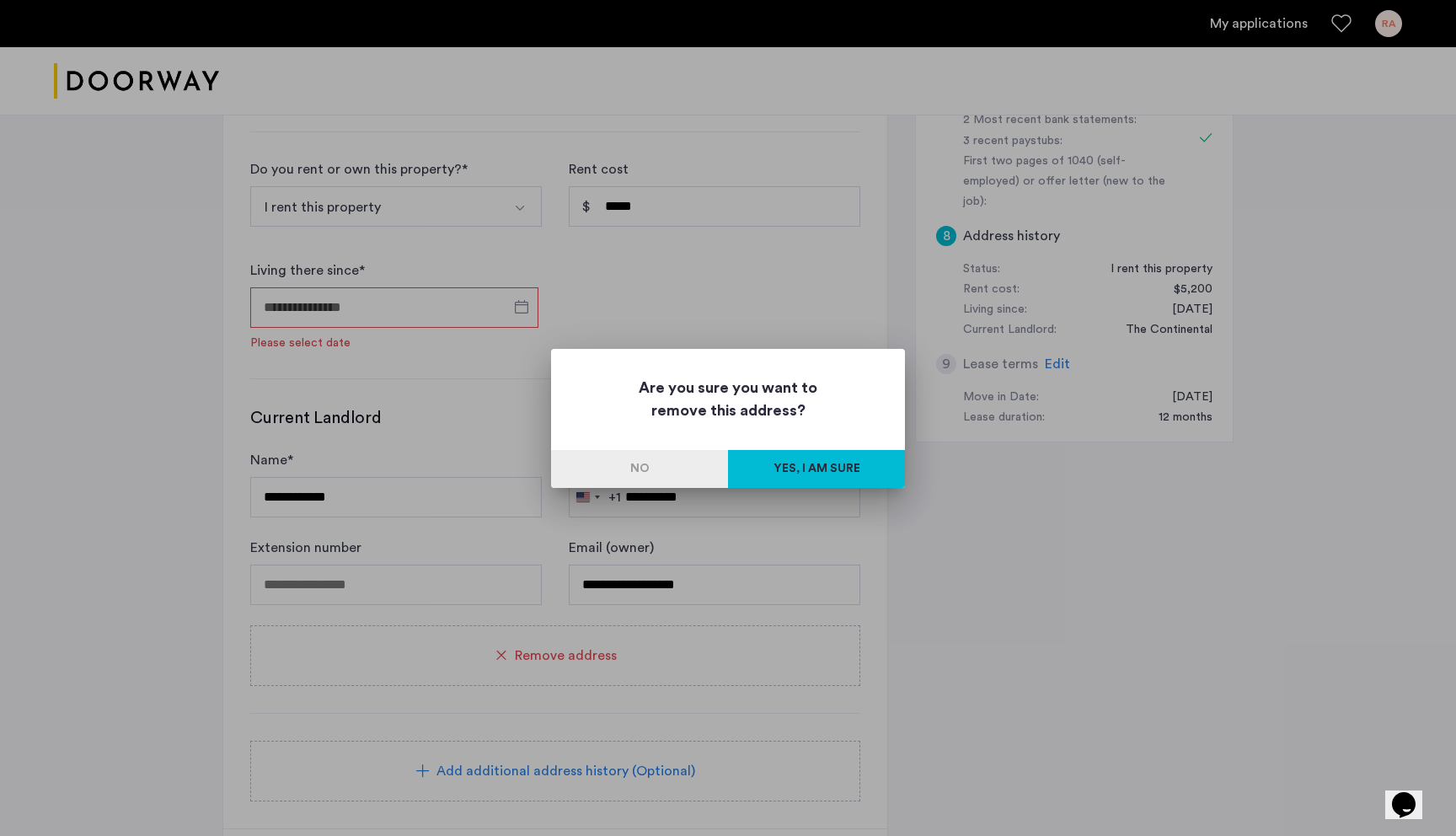
click at [827, 470] on button "Yes, I am sure" at bounding box center [816, 469] width 177 height 38
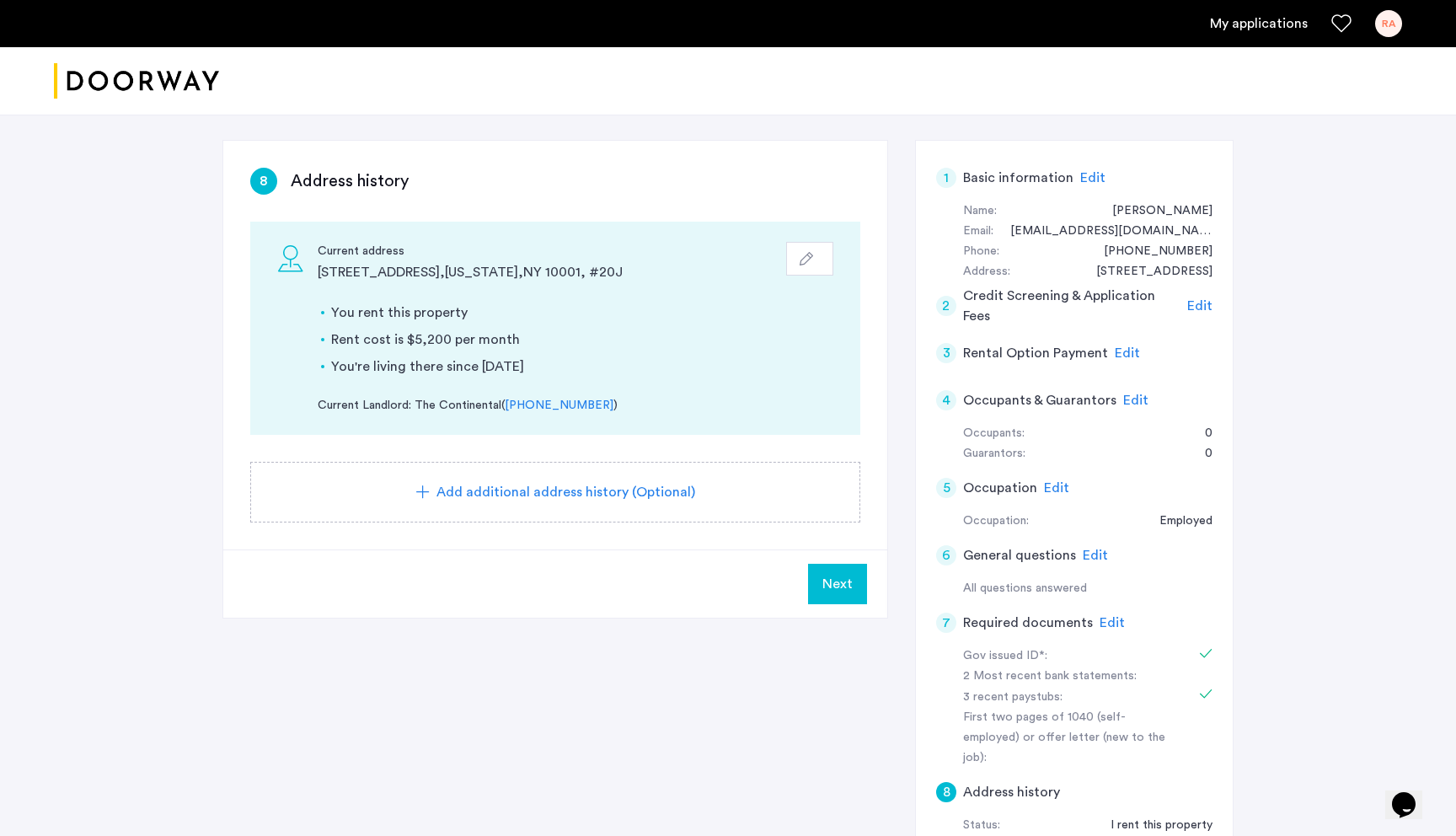
scroll to position [113, 0]
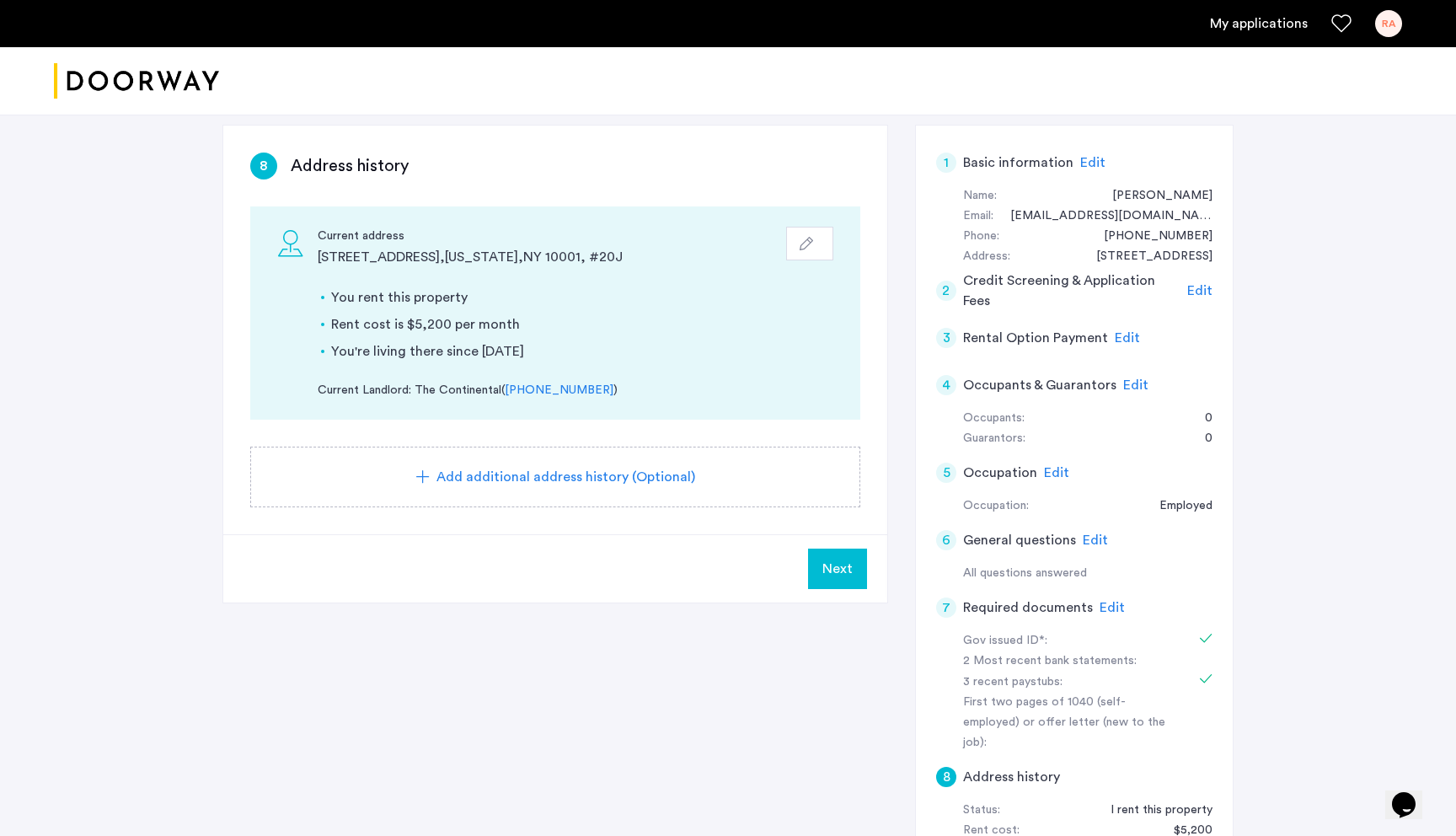
click at [833, 557] on button "Next" at bounding box center [837, 568] width 59 height 40
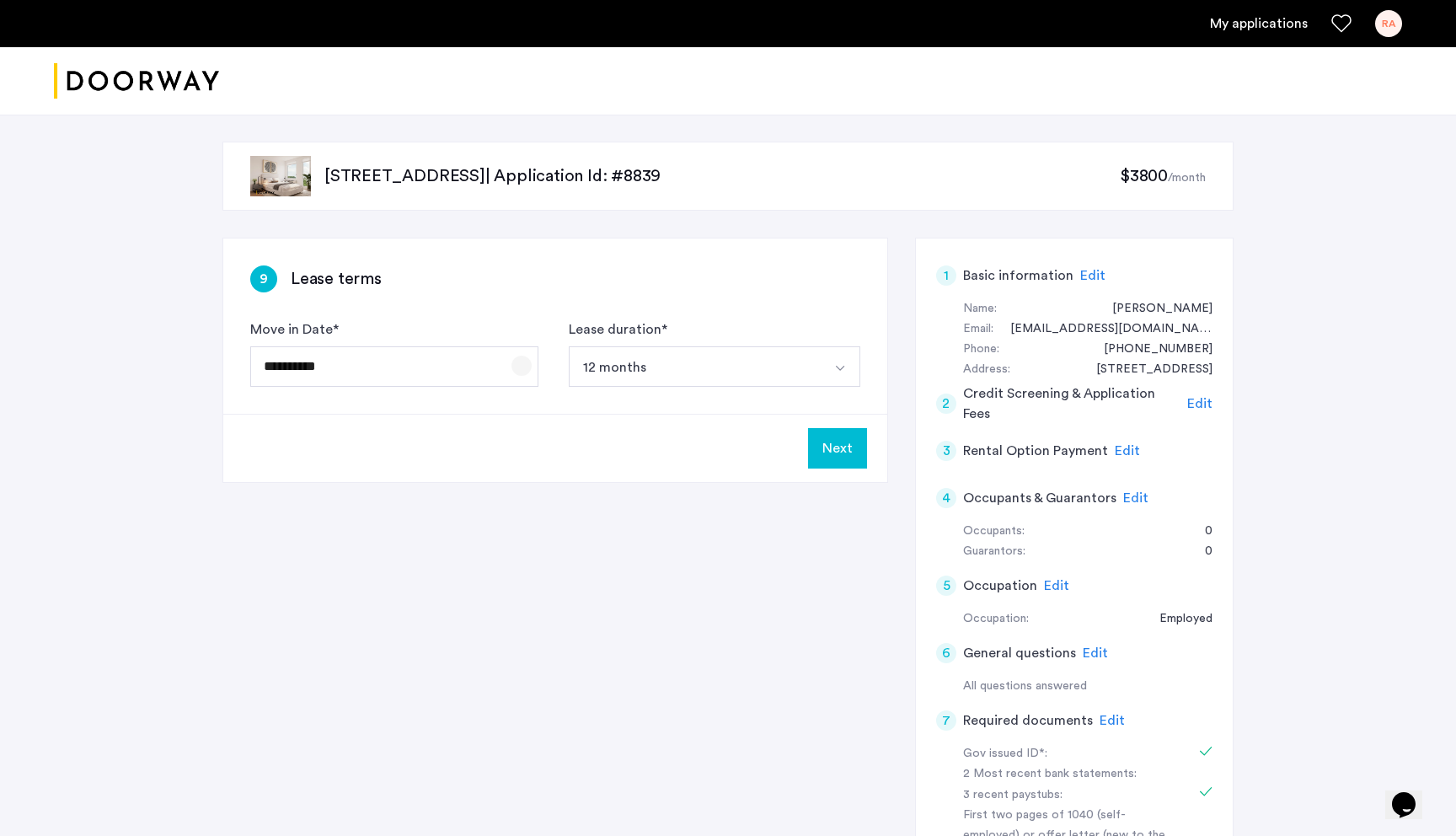
click at [529, 372] on span "Open calendar" at bounding box center [522, 365] width 40 height 40
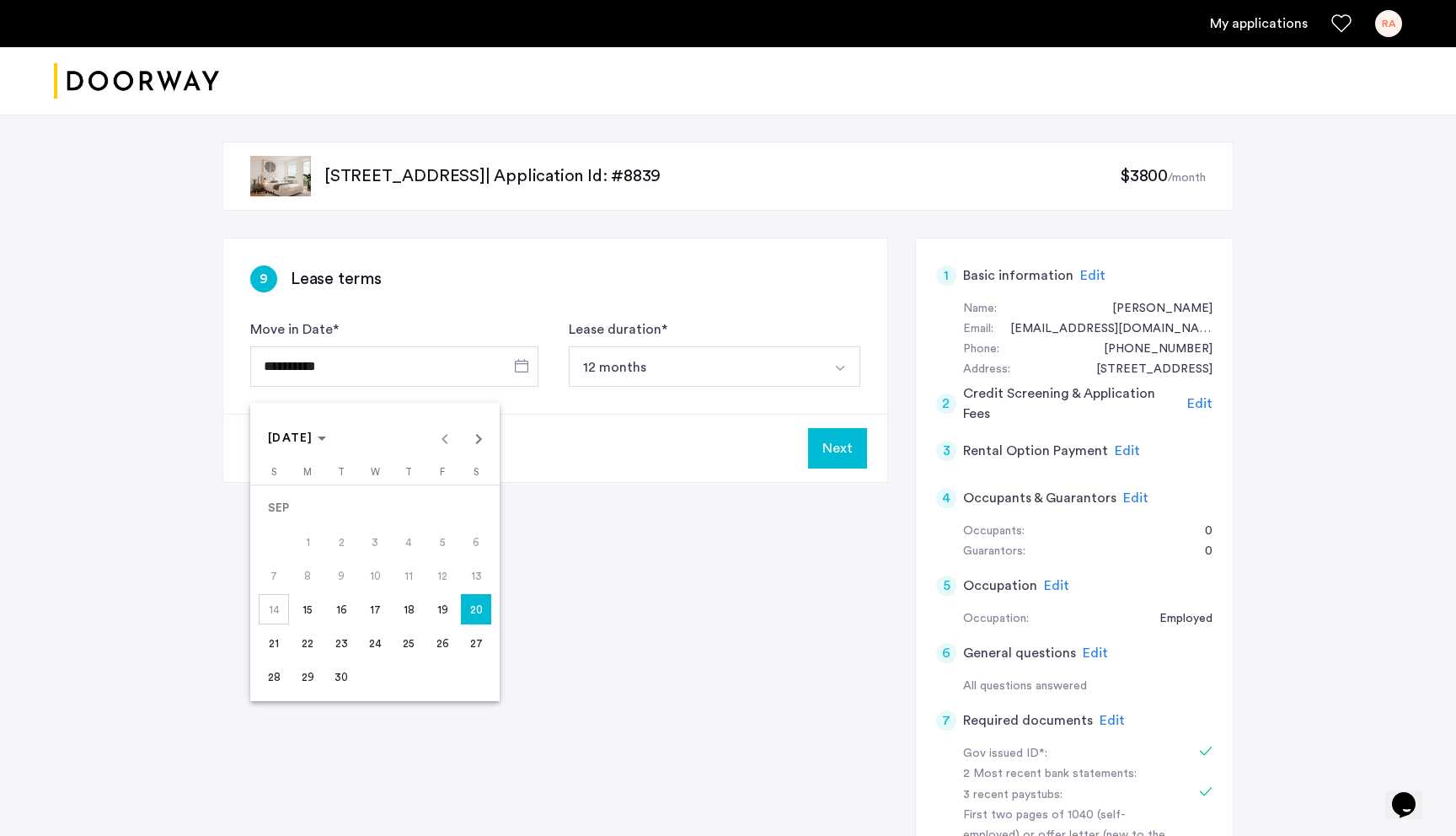
click at [444, 603] on span "19" at bounding box center [442, 609] width 30 height 30
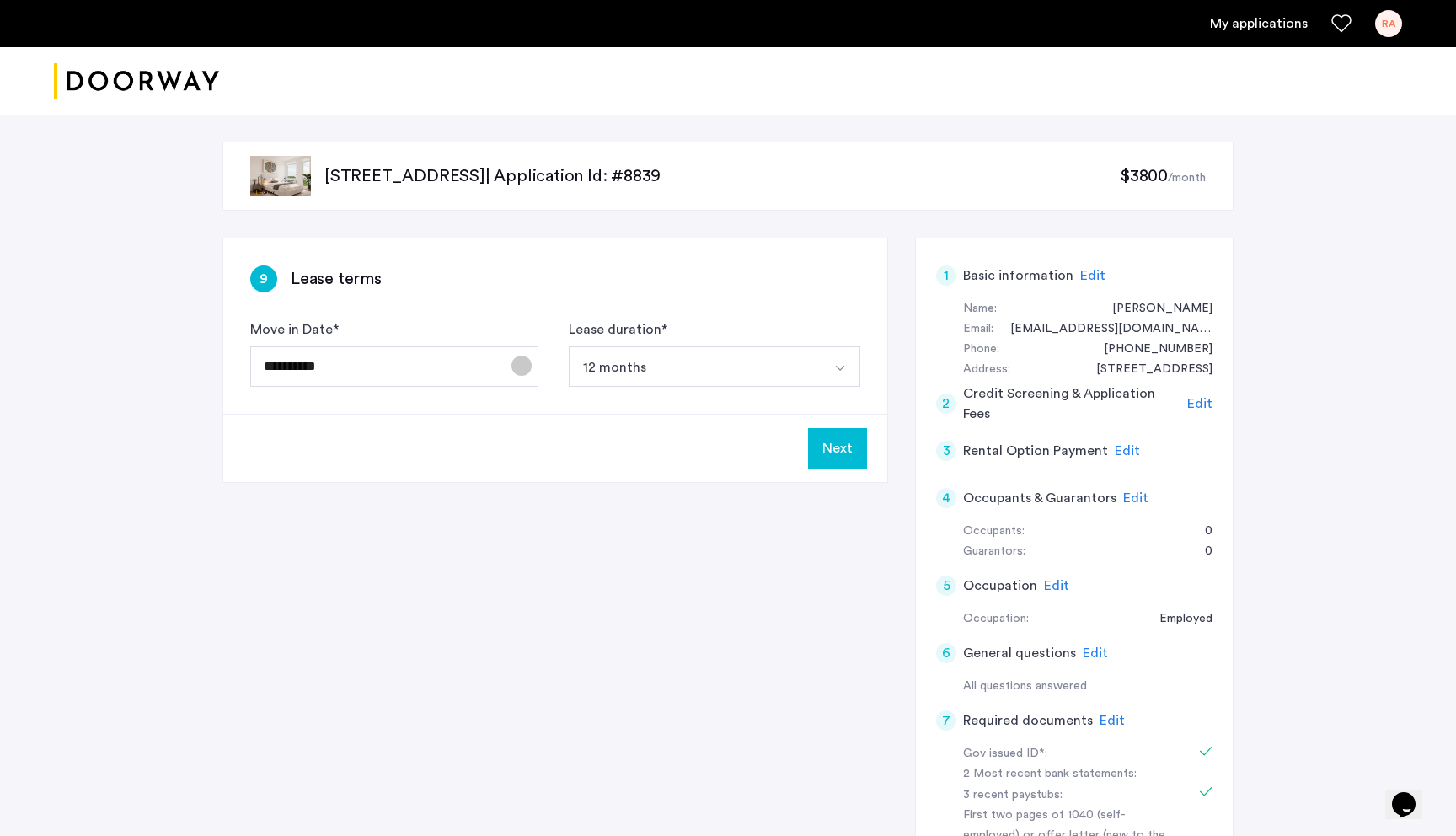
click at [525, 370] on span "Open calendar" at bounding box center [522, 365] width 40 height 40
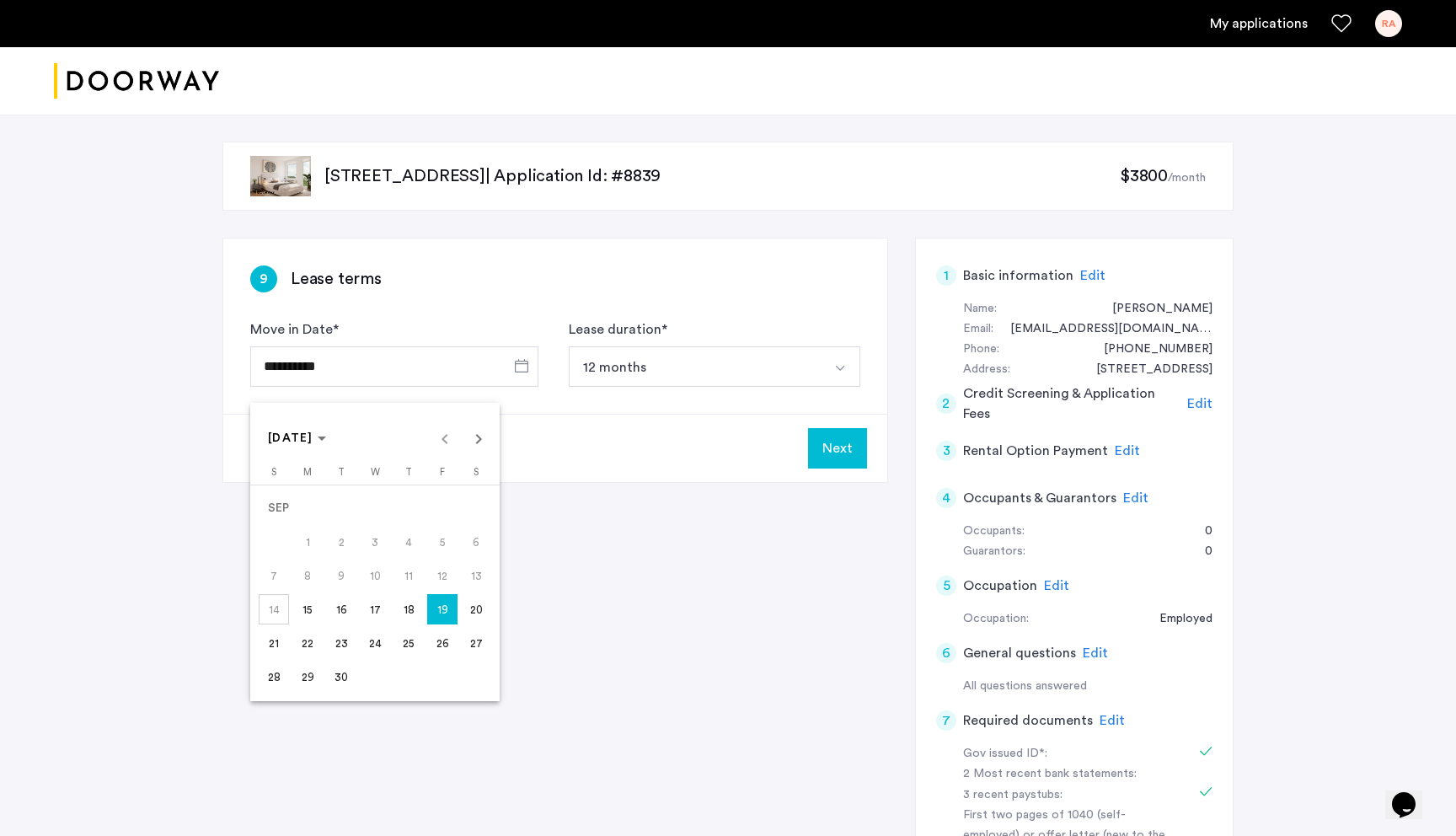
click at [656, 420] on div at bounding box center [728, 418] width 1456 height 836
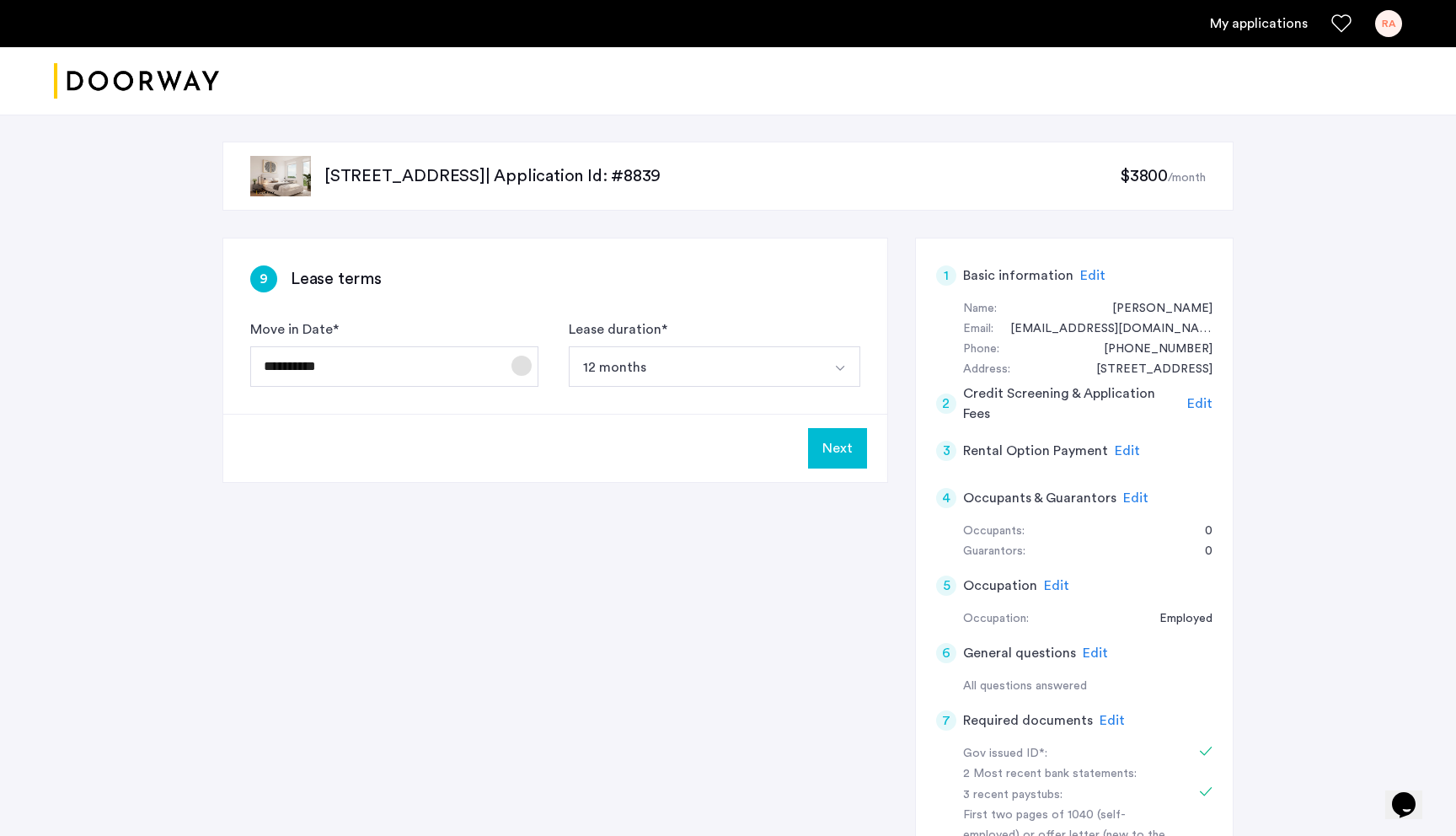
click at [532, 378] on span "Open calendar" at bounding box center [522, 365] width 40 height 40
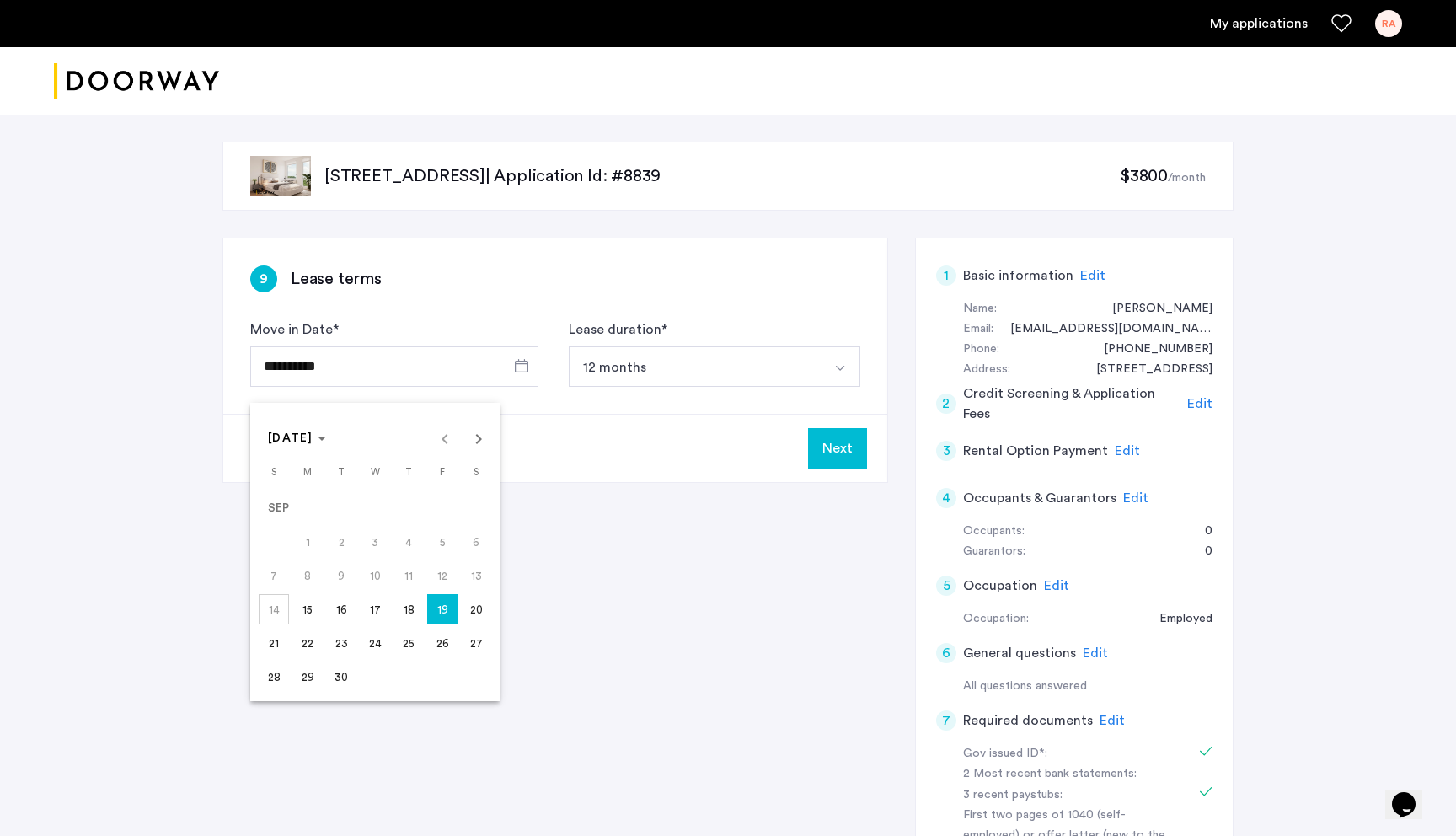
click at [477, 615] on span "20" at bounding box center [476, 609] width 30 height 30
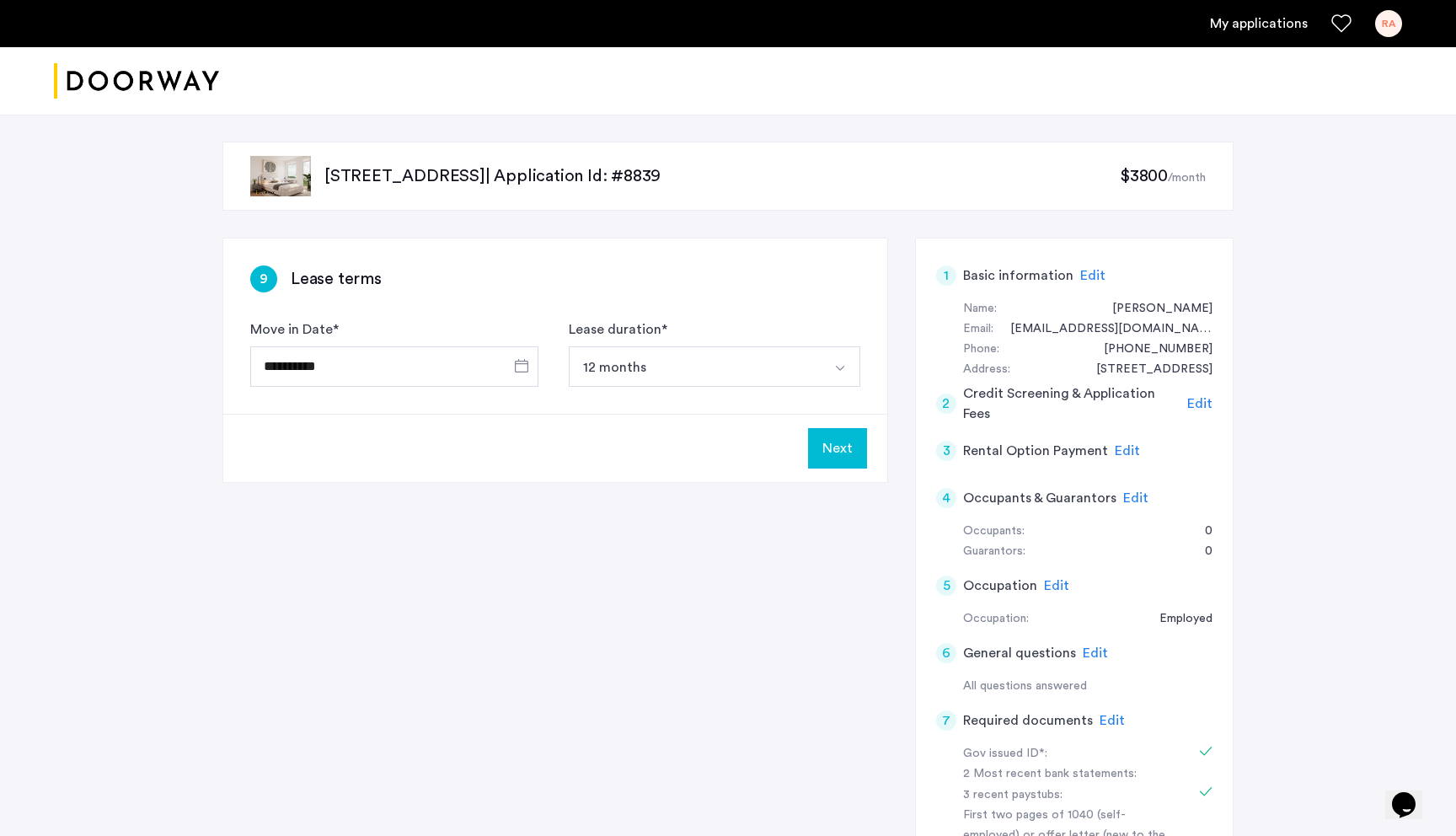
type input "**********"
click at [560, 440] on div "Next" at bounding box center [555, 447] width 664 height 68
click at [842, 449] on button "Next" at bounding box center [837, 447] width 59 height 40
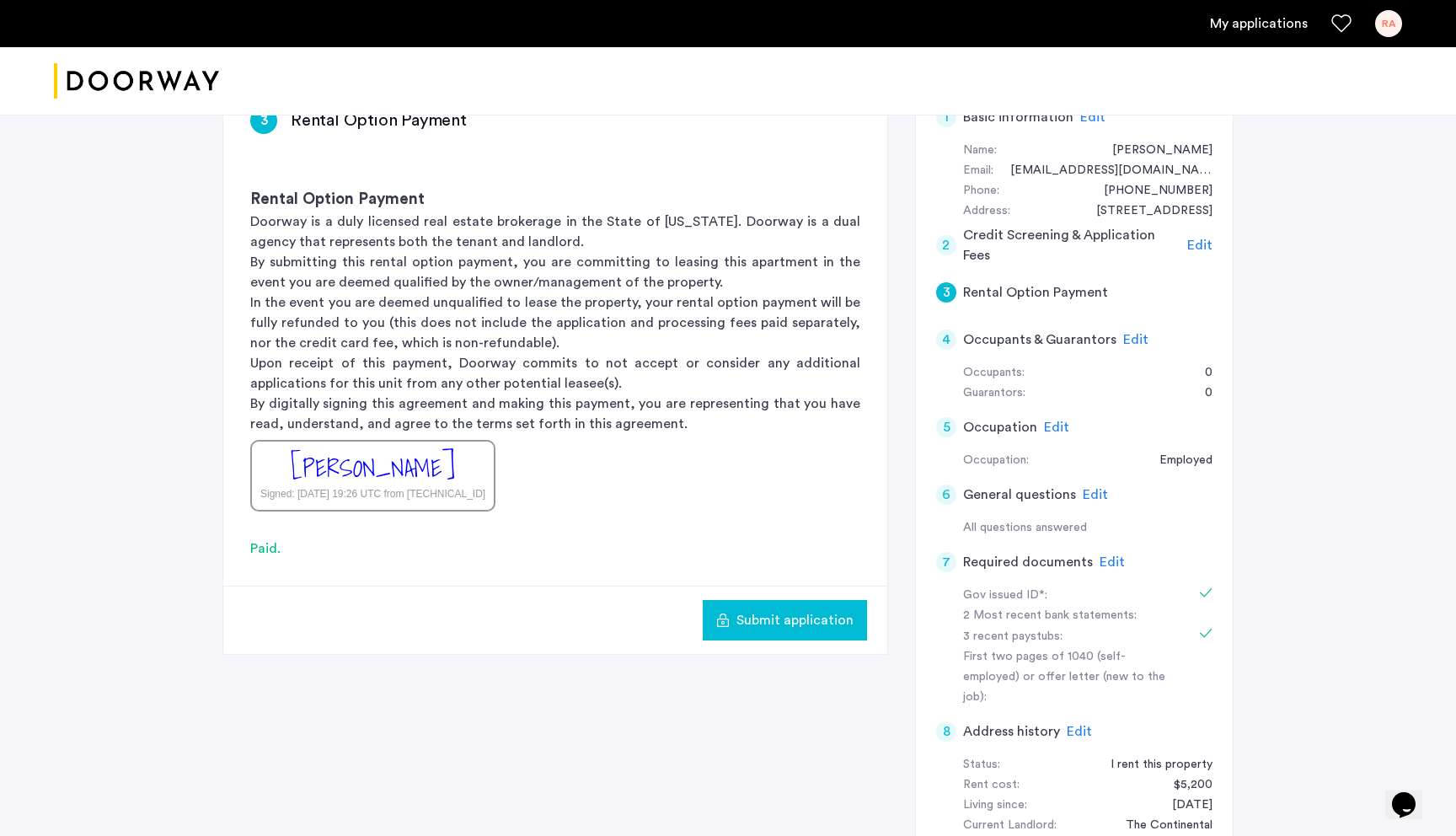
scroll to position [1, 0]
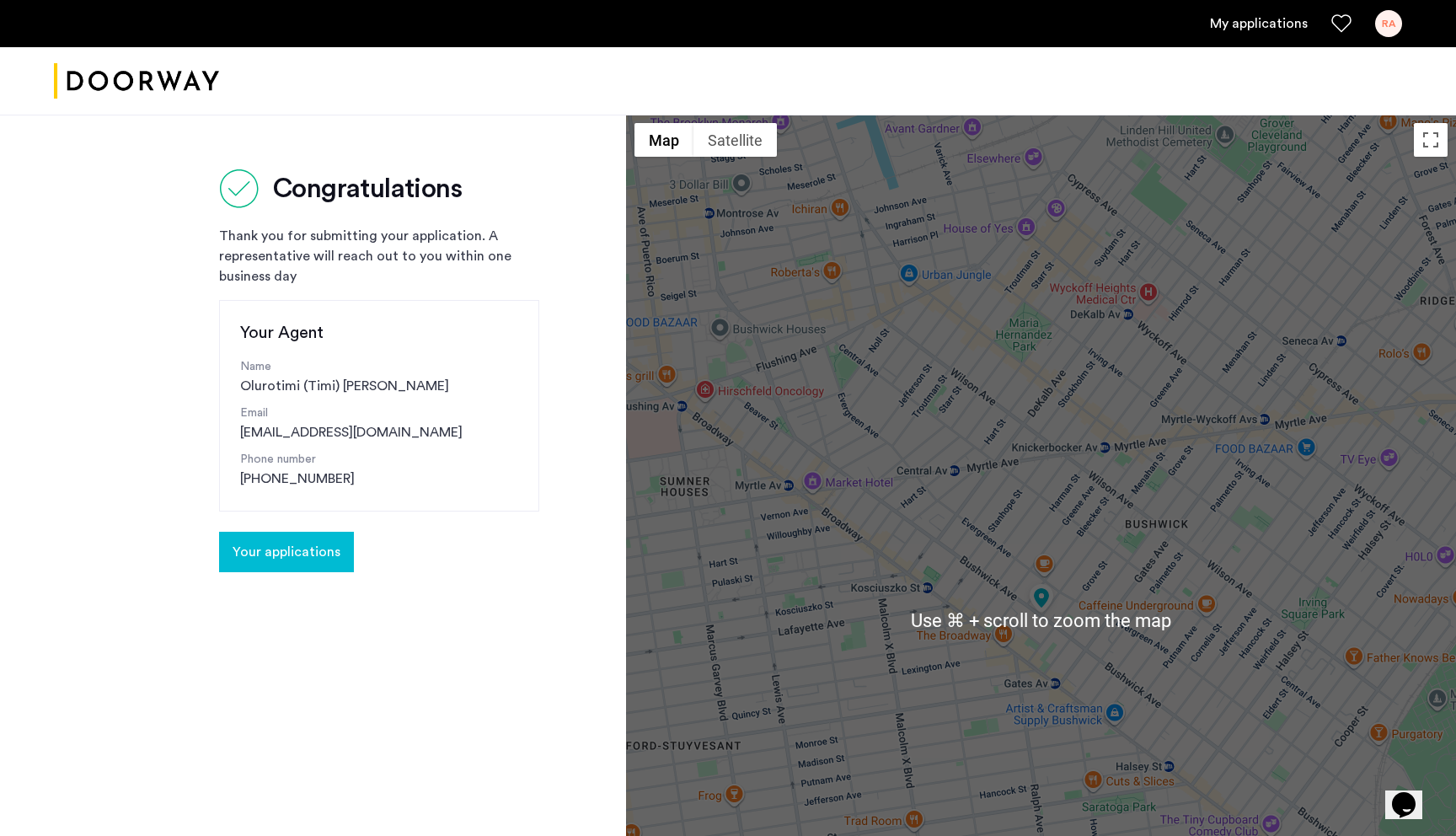
click at [266, 562] on button "Your applications" at bounding box center [287, 551] width 135 height 40
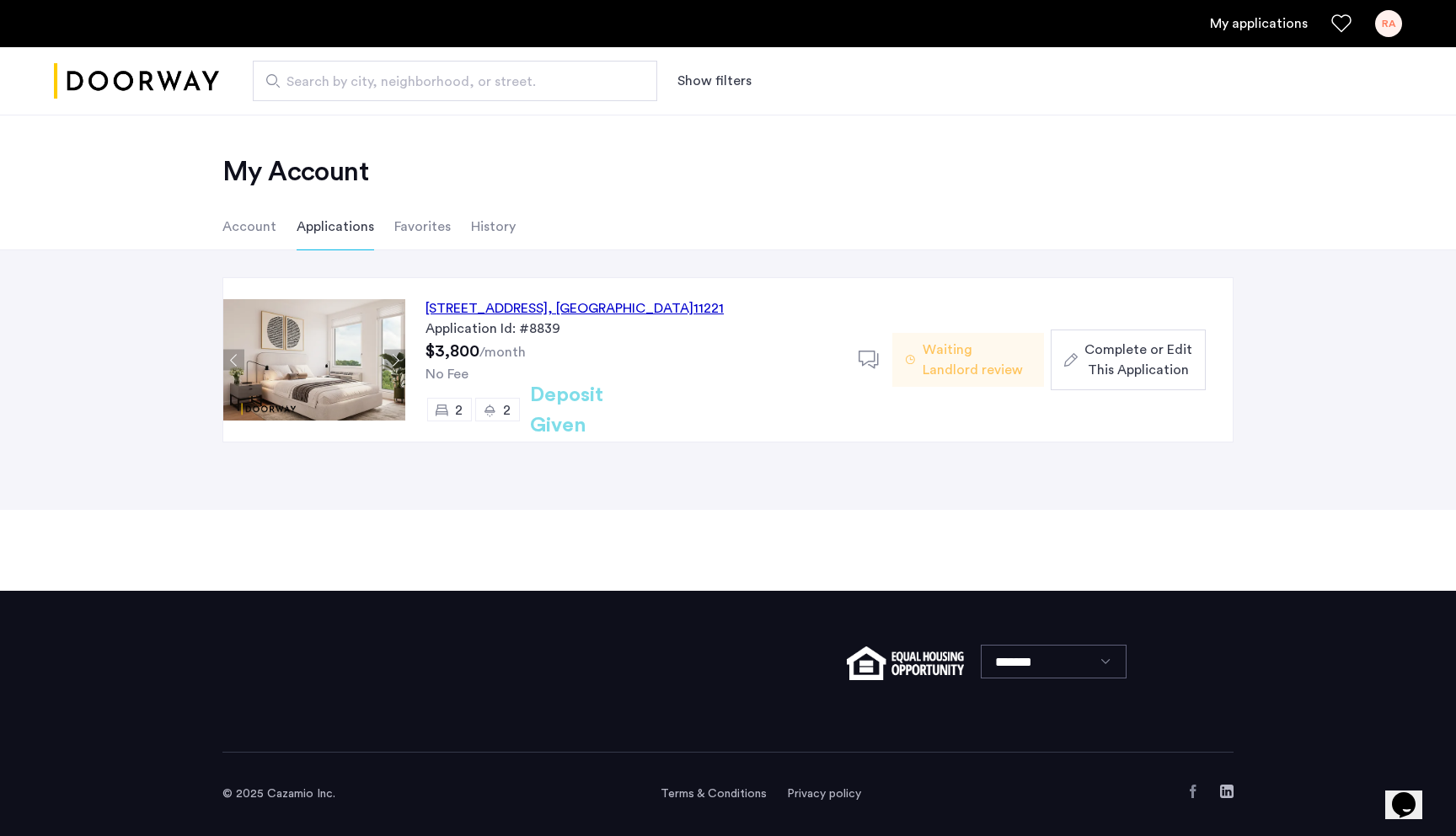
click at [1109, 366] on span "Complete or Edit This Application" at bounding box center [1138, 359] width 108 height 40
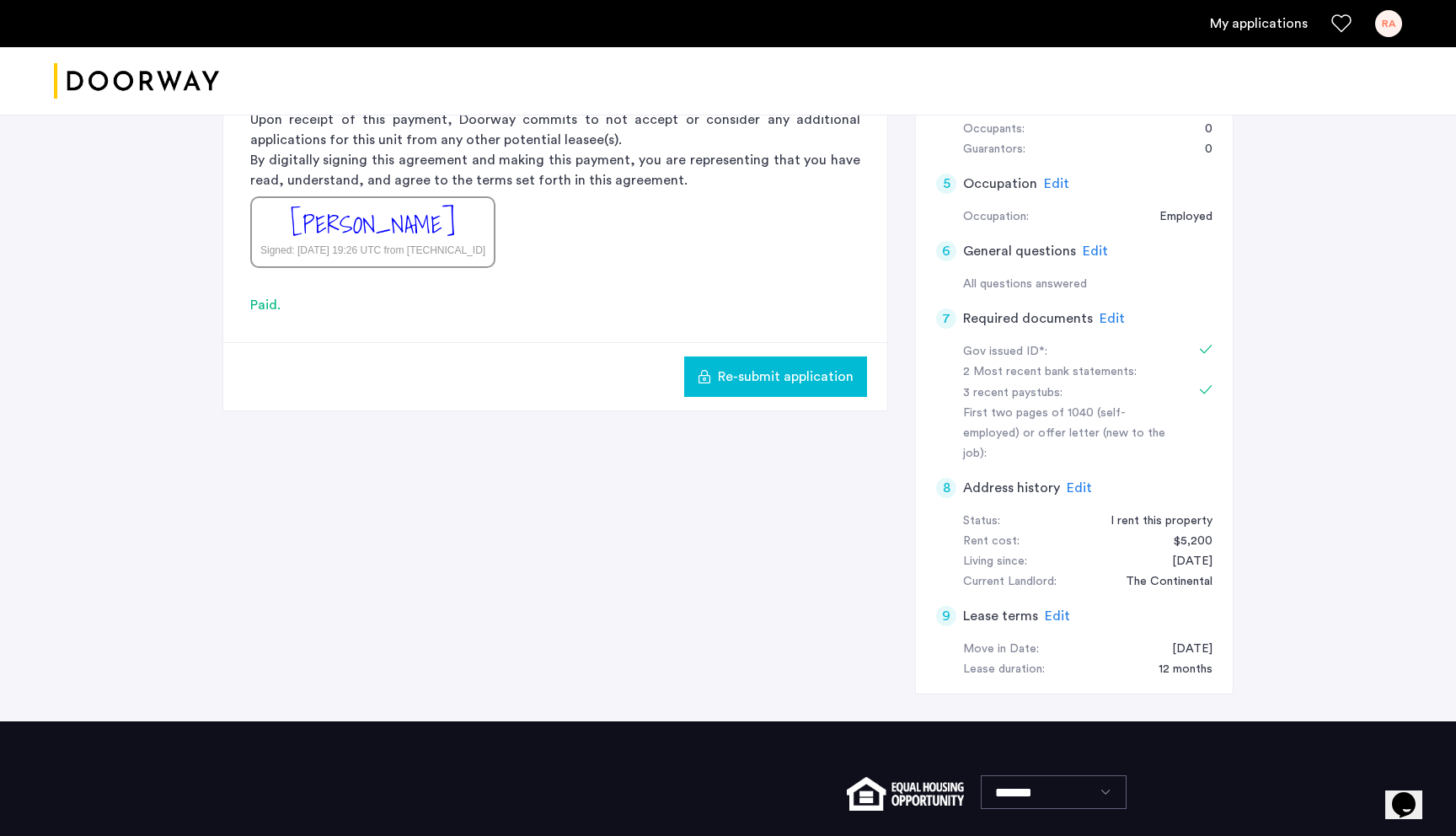
scroll to position [403, 0]
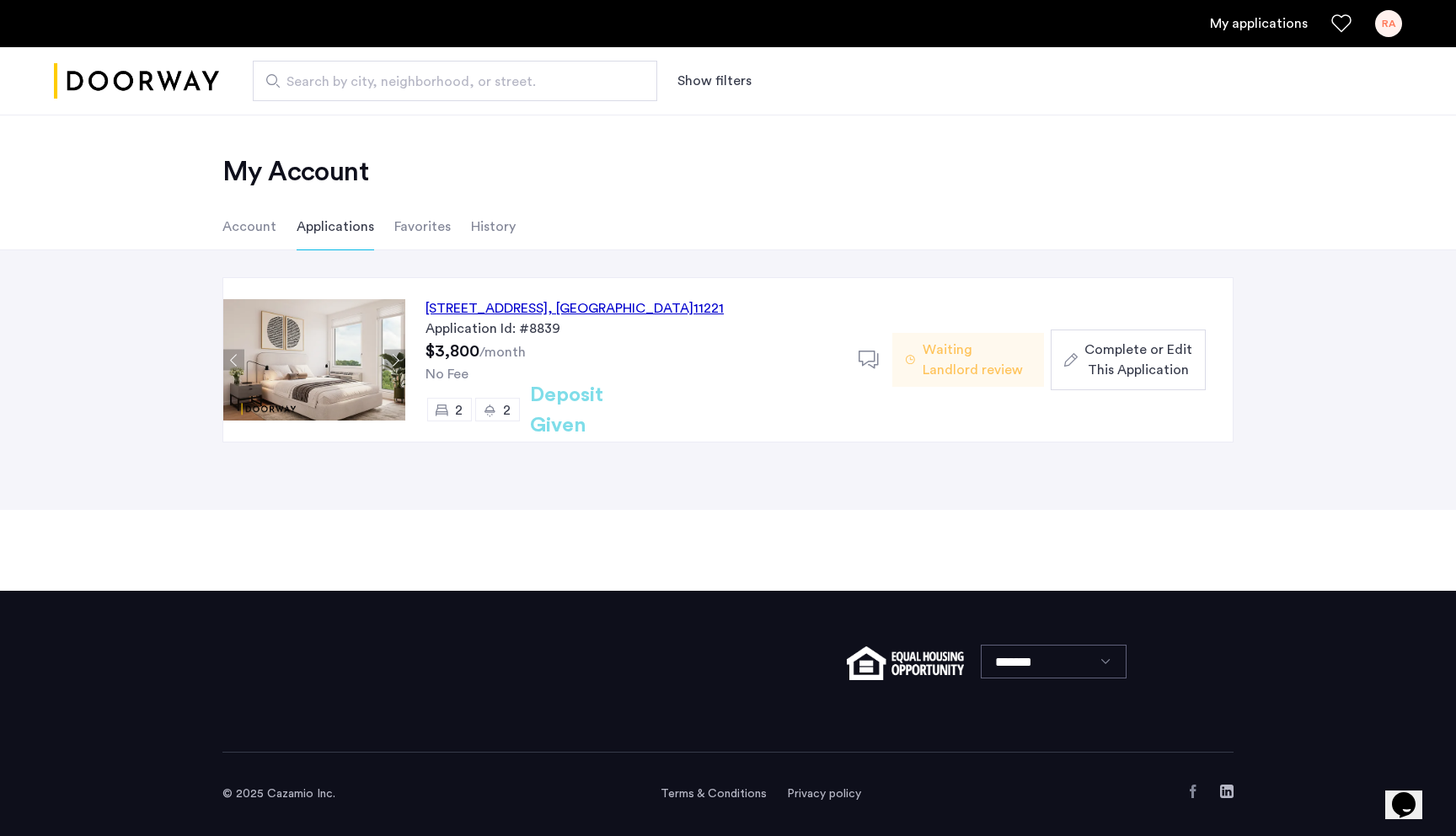
click at [398, 366] on button "Next apartment" at bounding box center [394, 360] width 22 height 22
click at [394, 359] on button "Next apartment" at bounding box center [394, 360] width 22 height 22
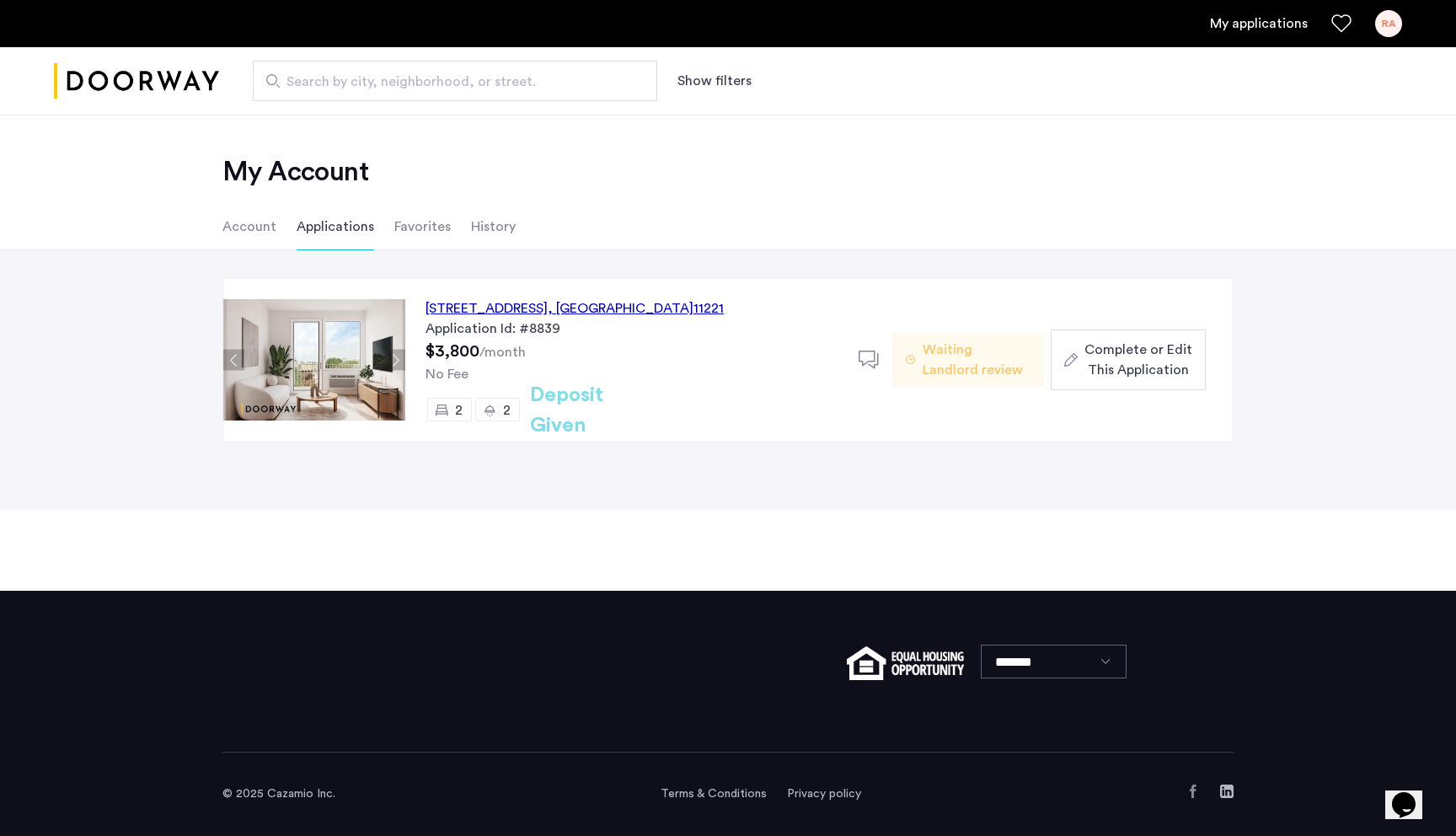
click at [393, 359] on button "Next apartment" at bounding box center [394, 360] width 22 height 22
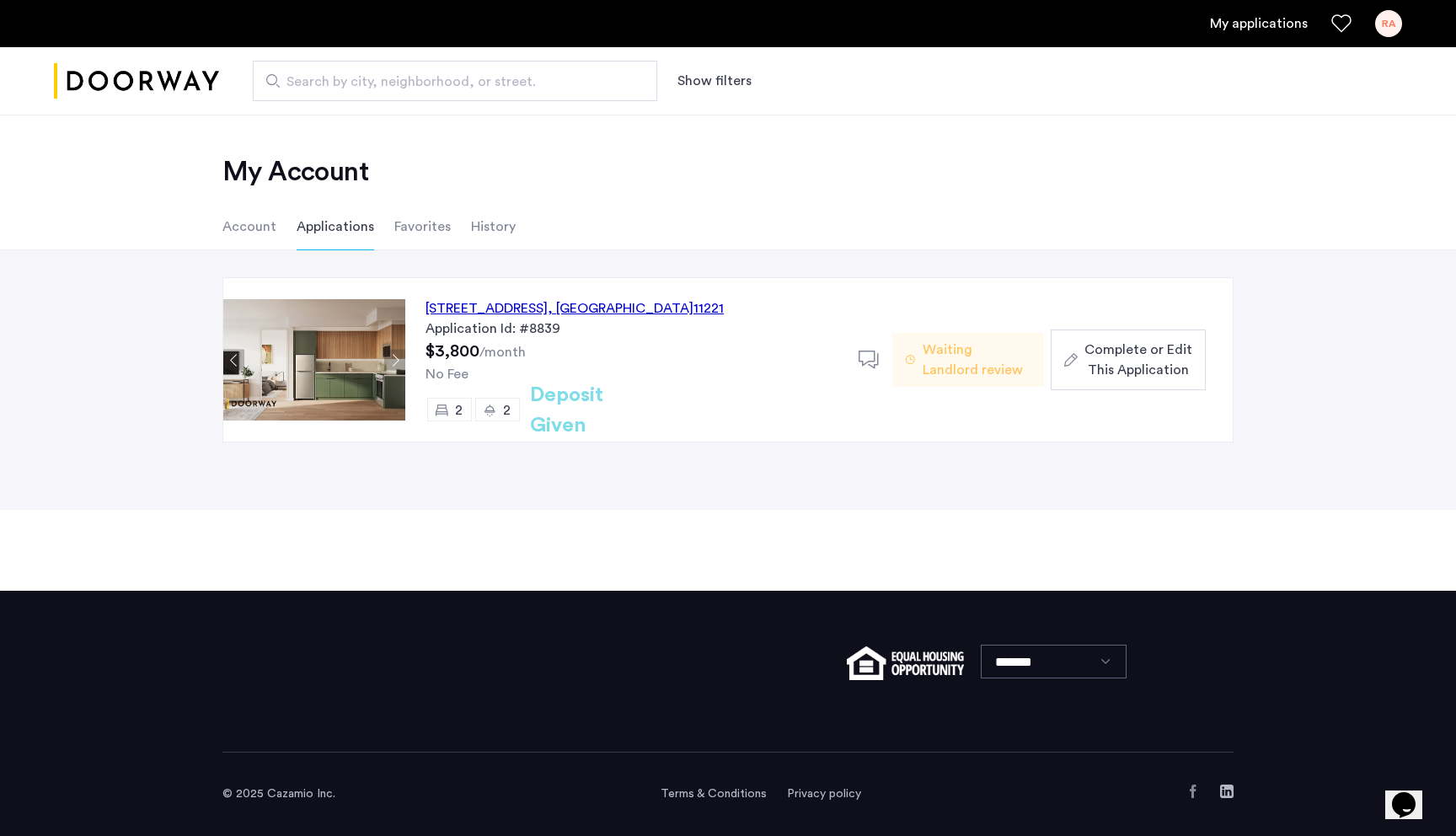
click at [234, 362] on button "Previous apartment" at bounding box center [234, 360] width 22 height 22
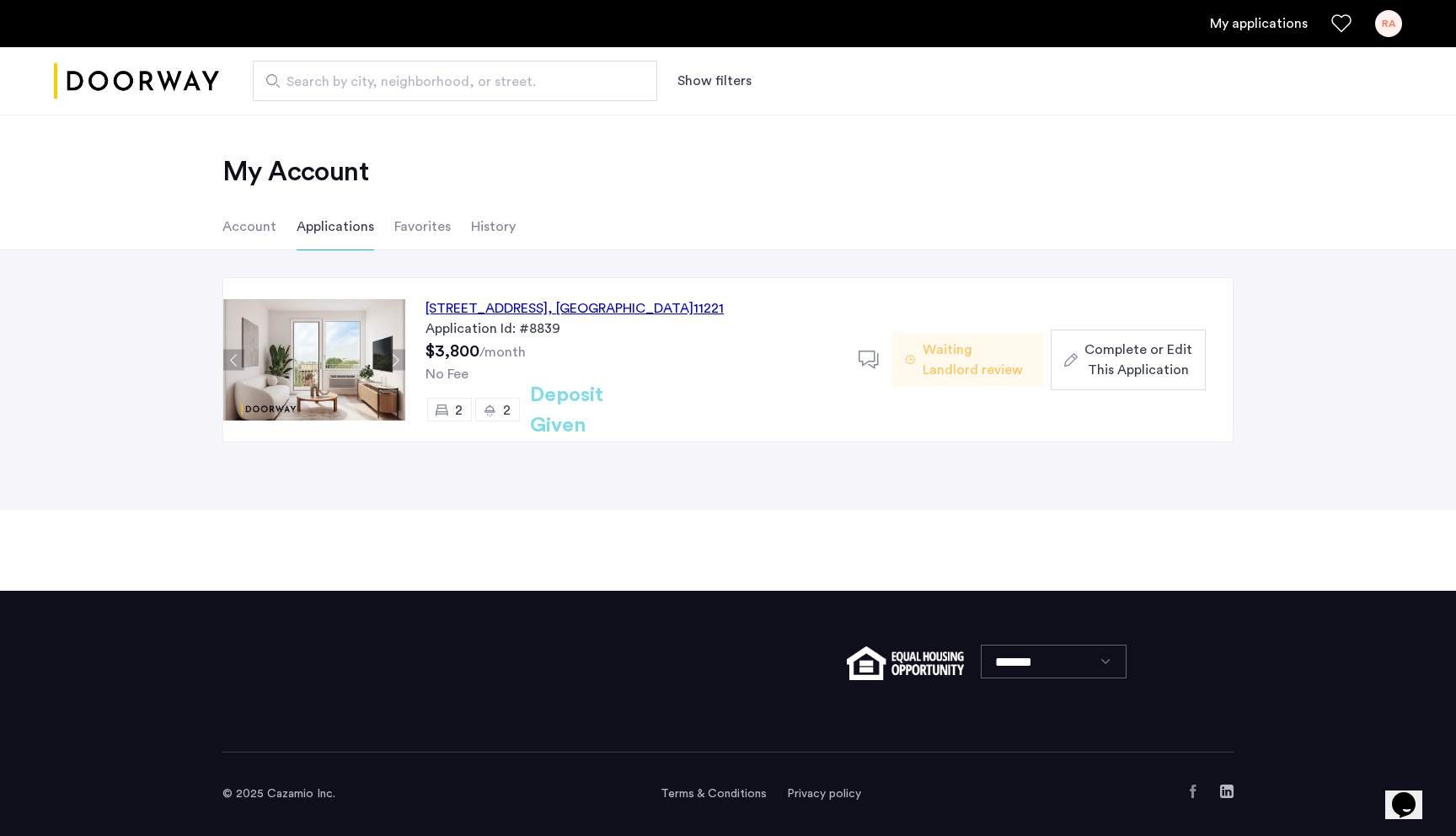
click at [397, 359] on button "Next apartment" at bounding box center [394, 360] width 22 height 22
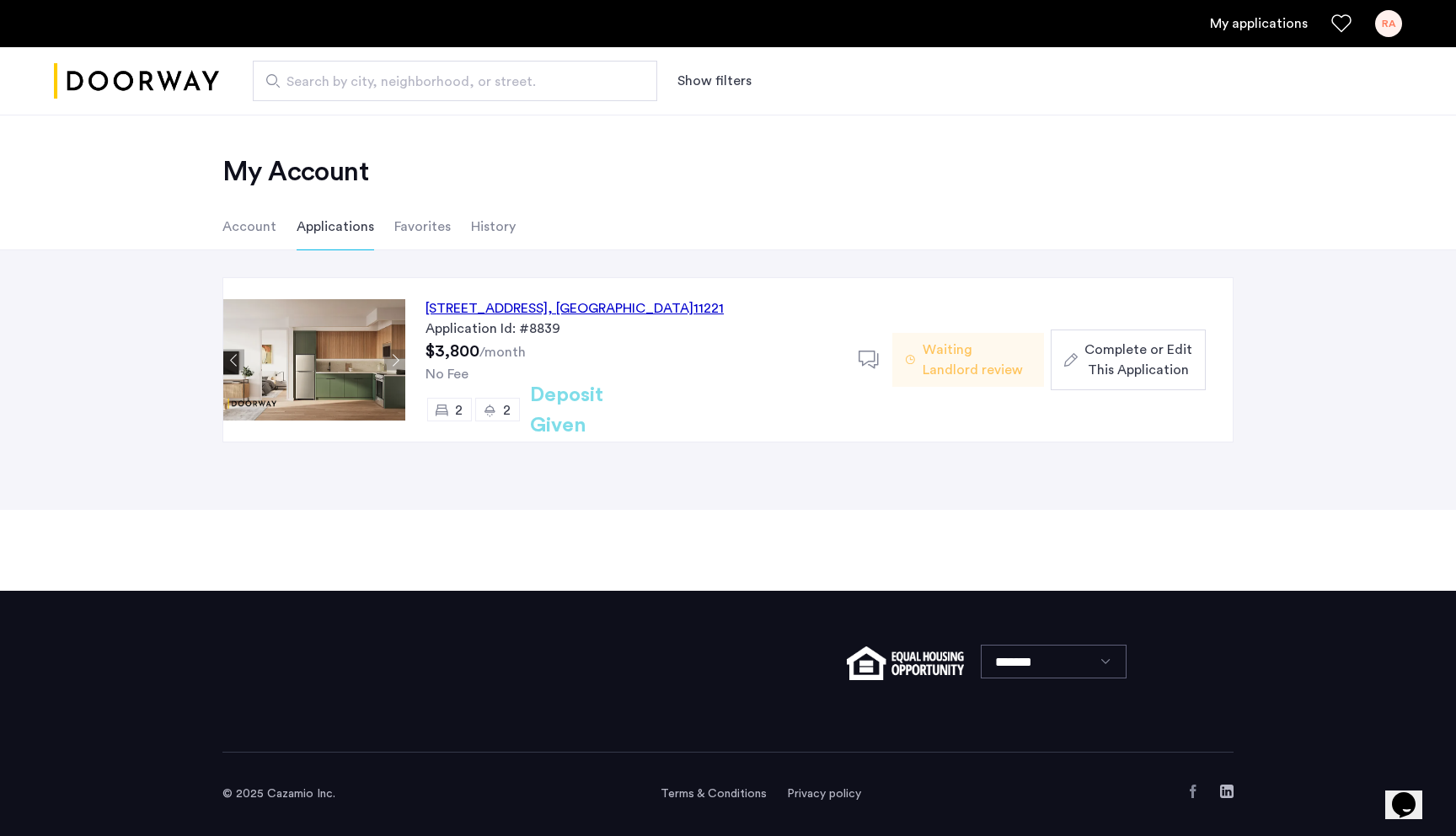
click at [398, 357] on button "Next apartment" at bounding box center [394, 360] width 22 height 22
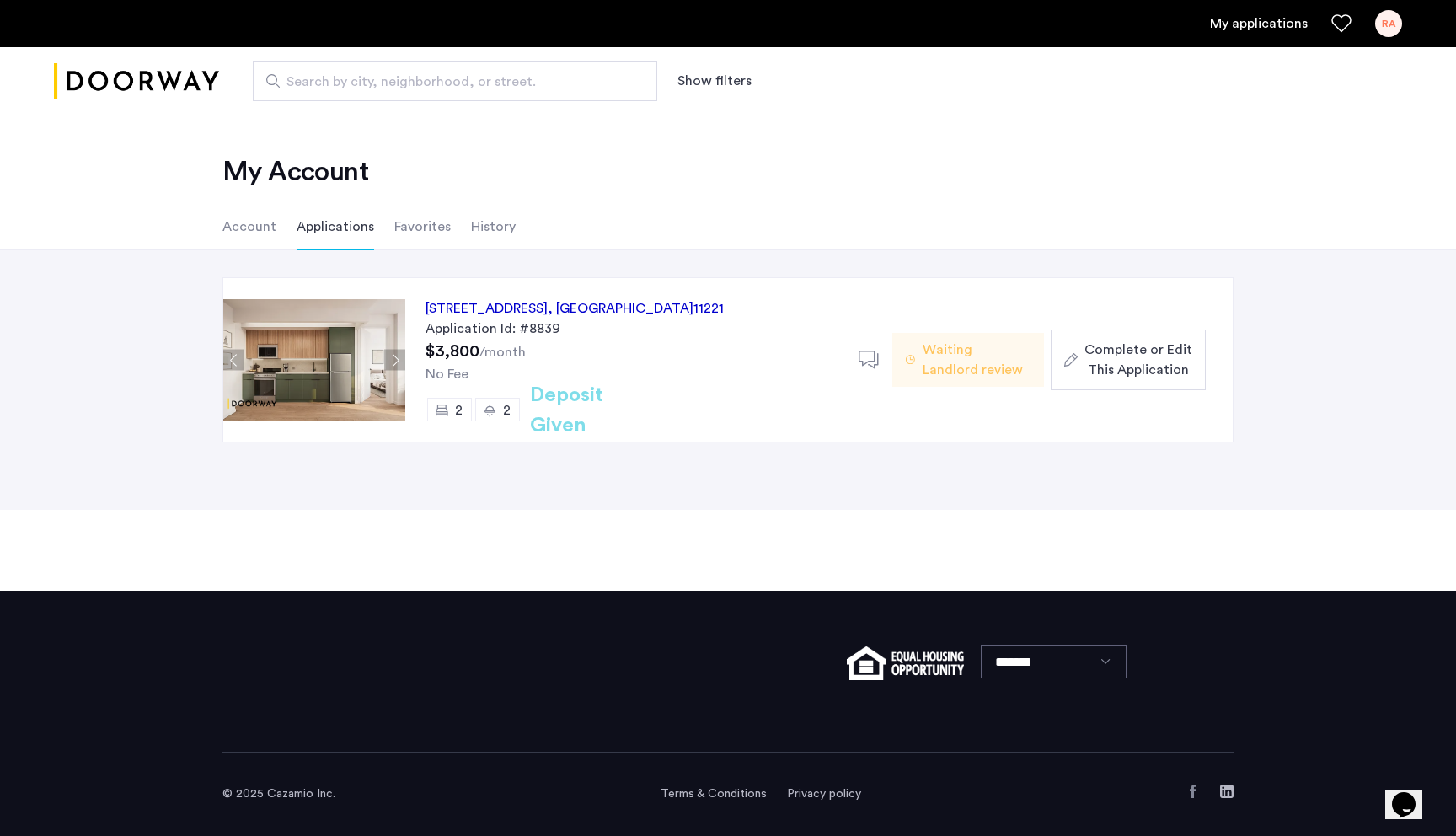
click at [398, 358] on button "Next apartment" at bounding box center [394, 360] width 22 height 22
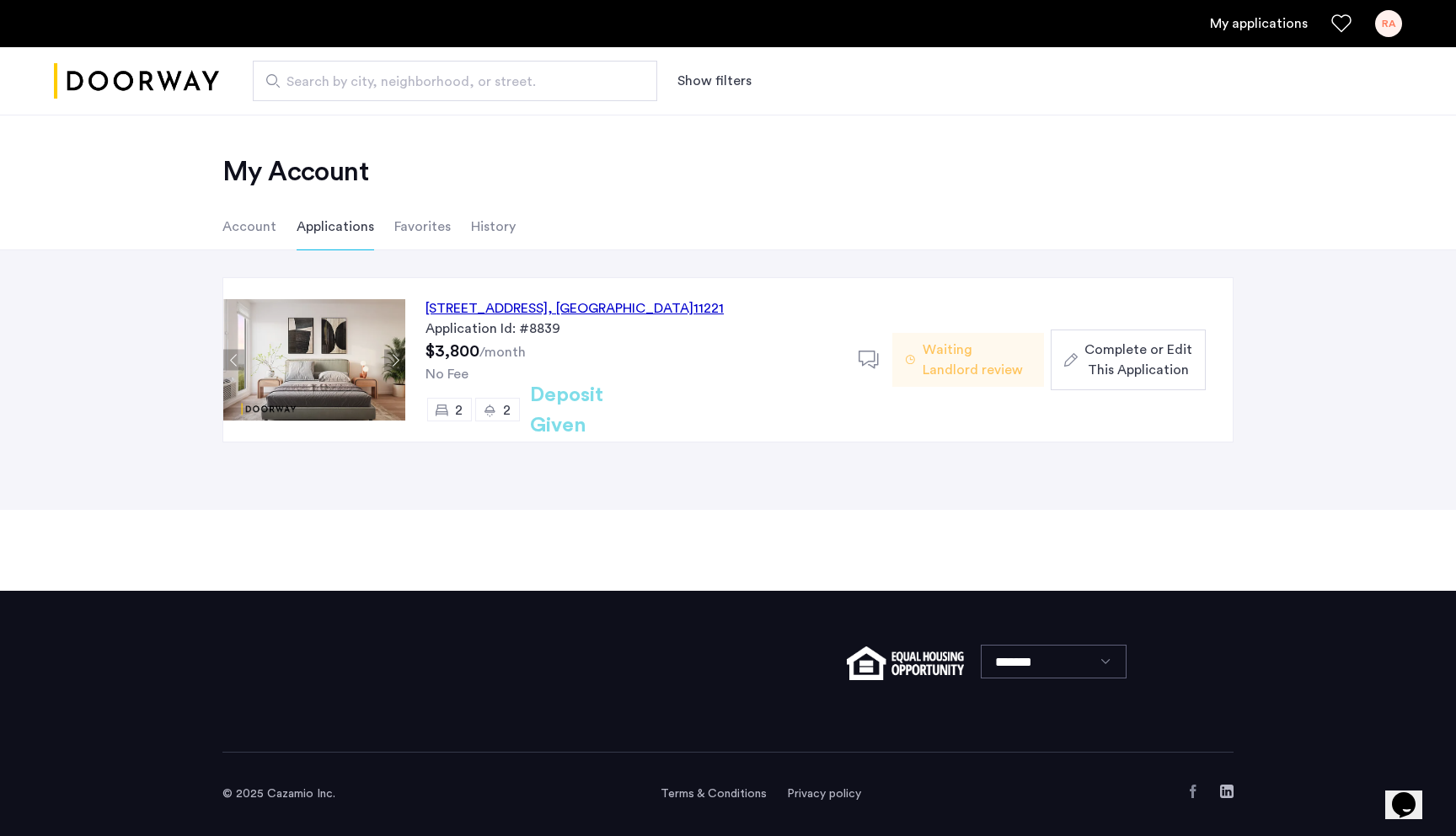
click at [237, 359] on button "Previous apartment" at bounding box center [234, 360] width 22 height 22
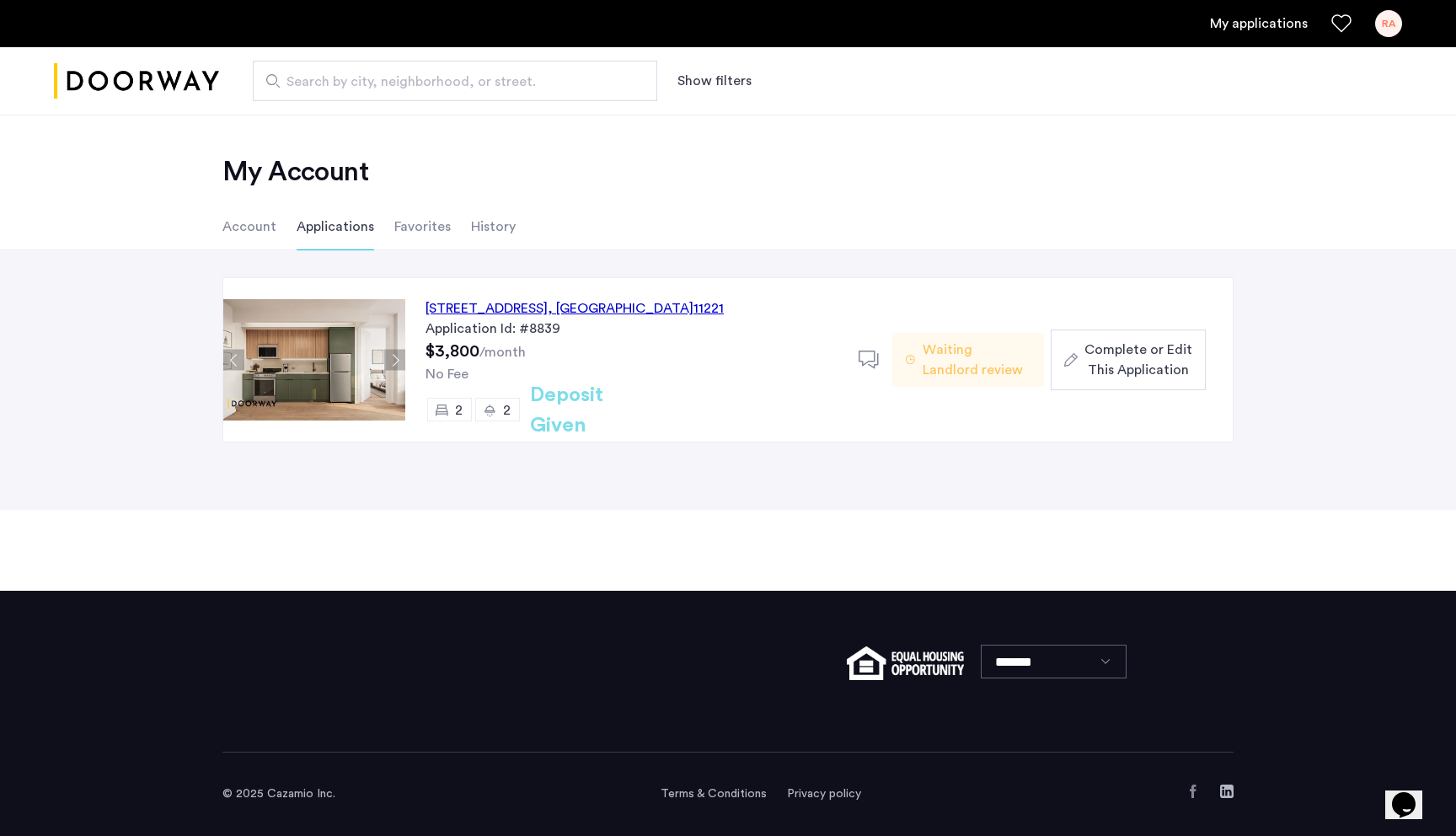
click at [398, 361] on button "Next apartment" at bounding box center [394, 360] width 22 height 22
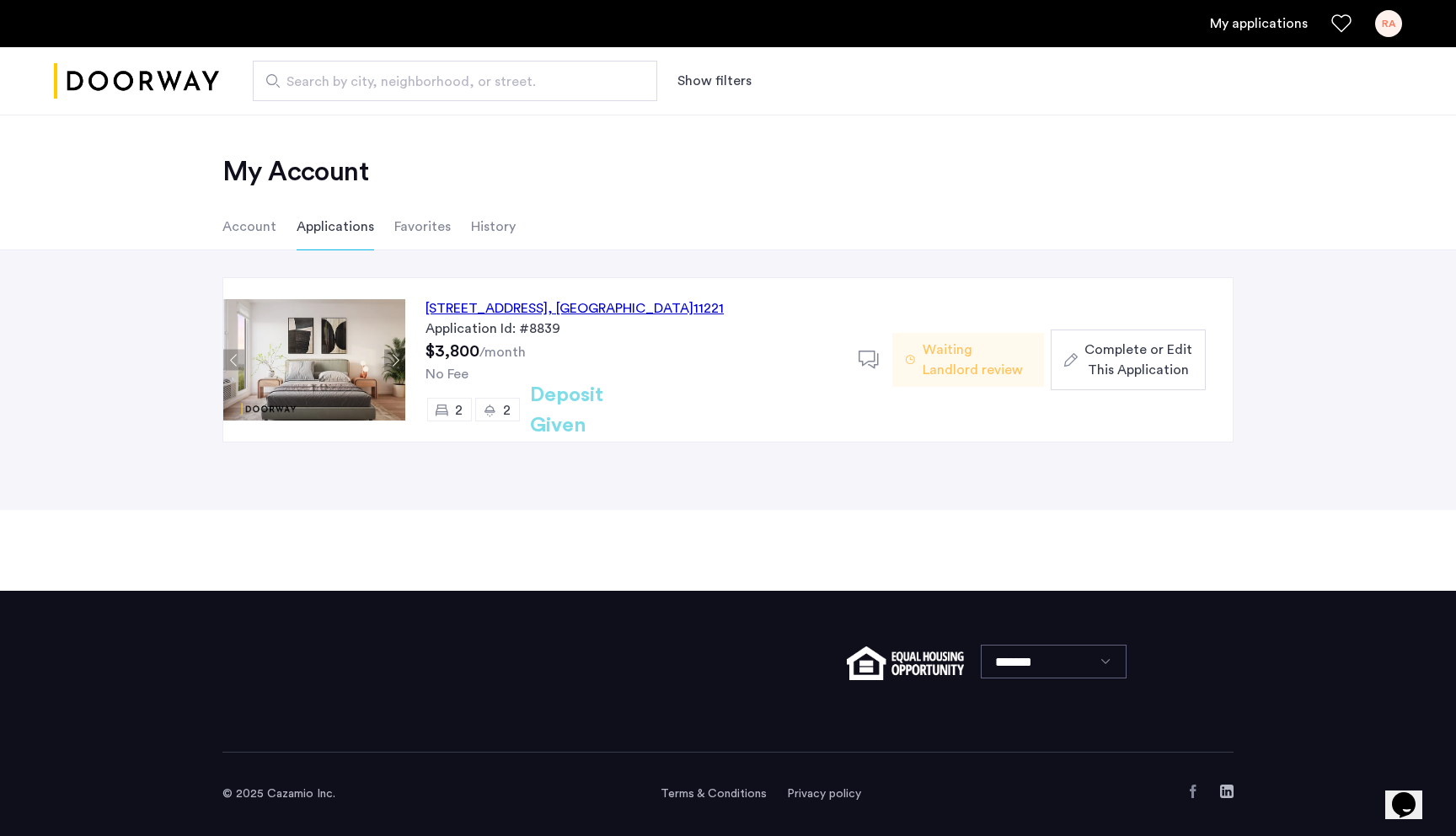
click at [398, 361] on button "Next apartment" at bounding box center [394, 360] width 22 height 22
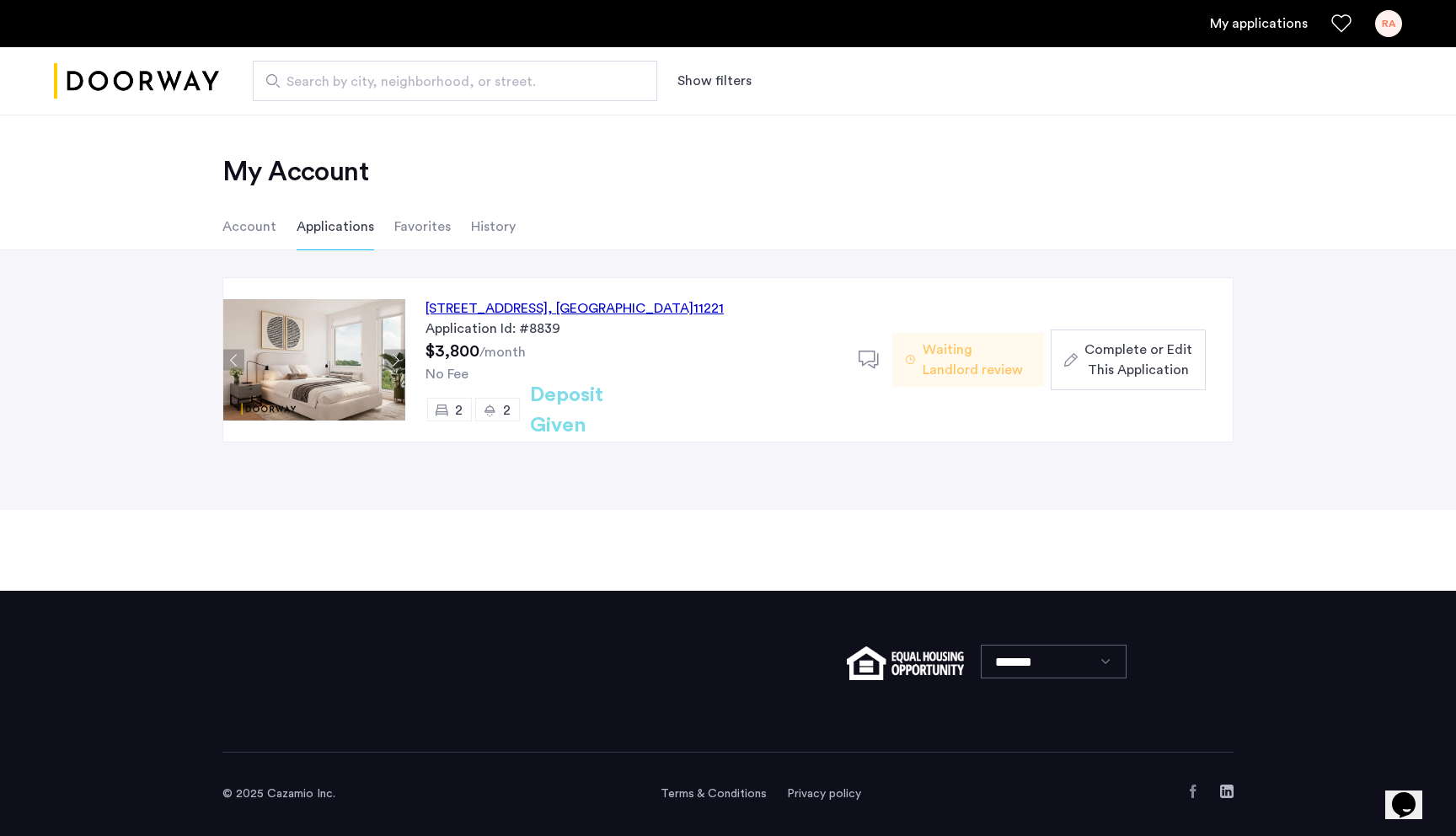
click at [398, 361] on button "Next apartment" at bounding box center [394, 360] width 22 height 22
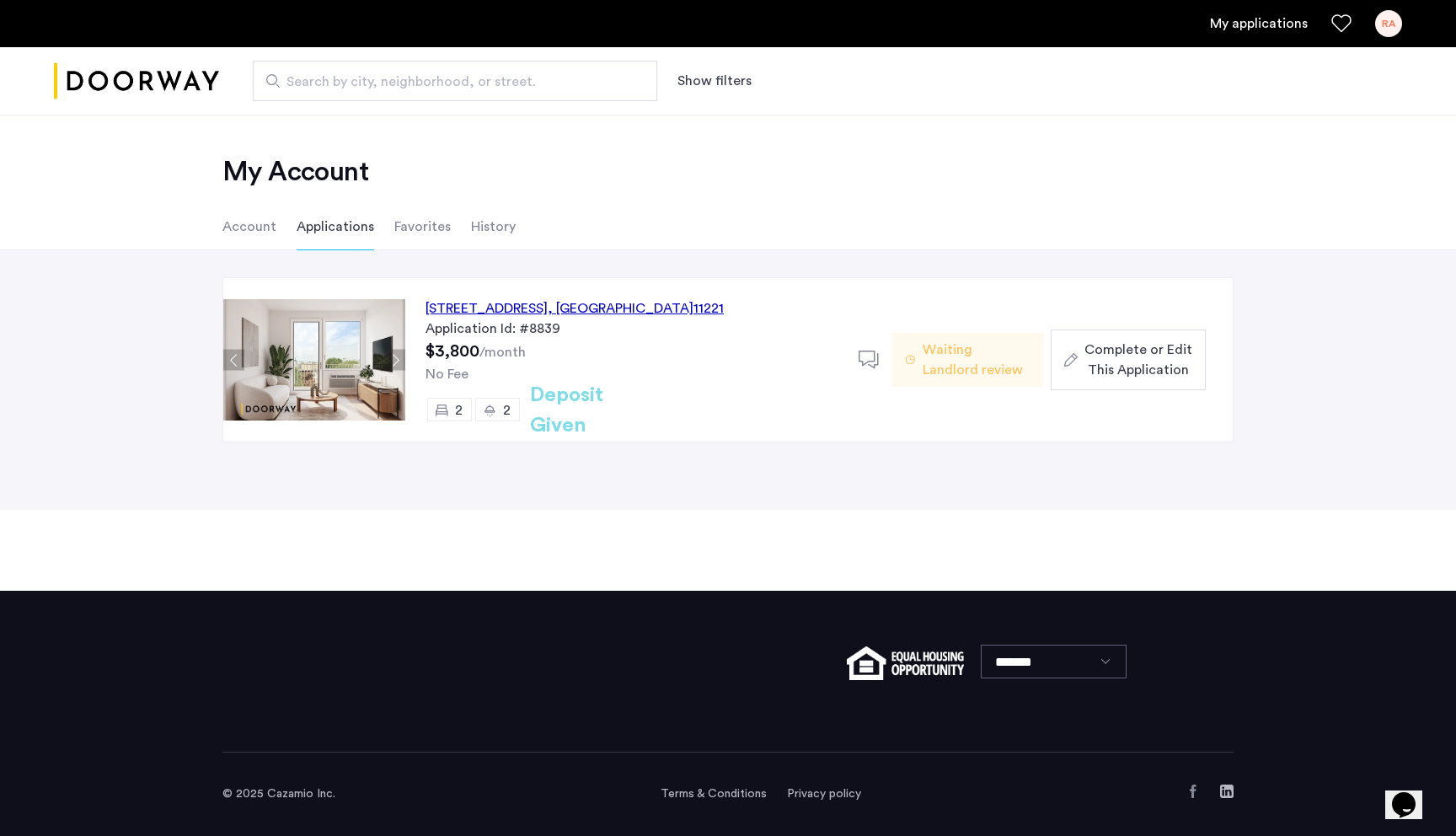
click at [393, 359] on button "Next apartment" at bounding box center [394, 360] width 22 height 22
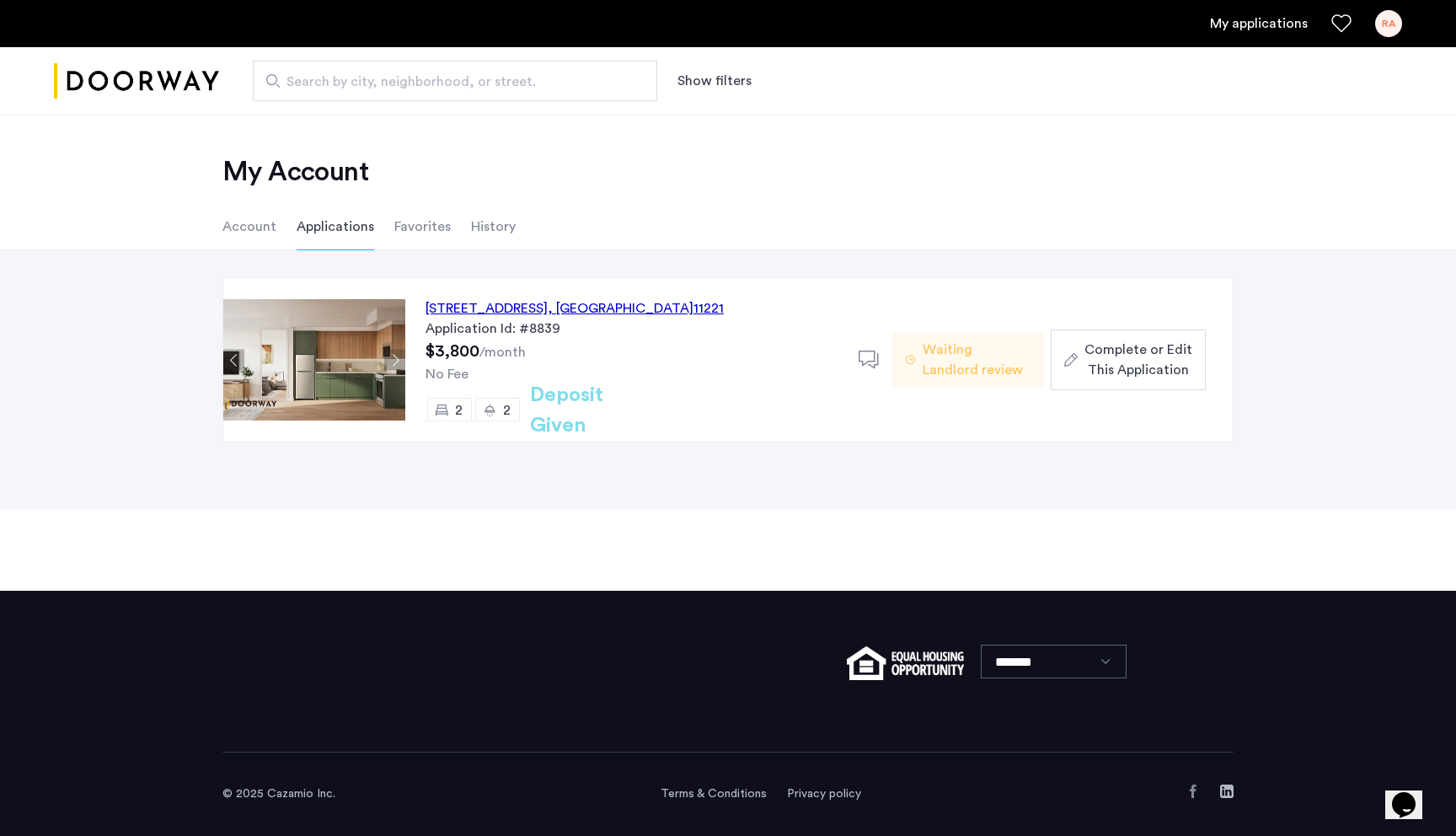
click at [392, 358] on button "Next apartment" at bounding box center [394, 360] width 22 height 22
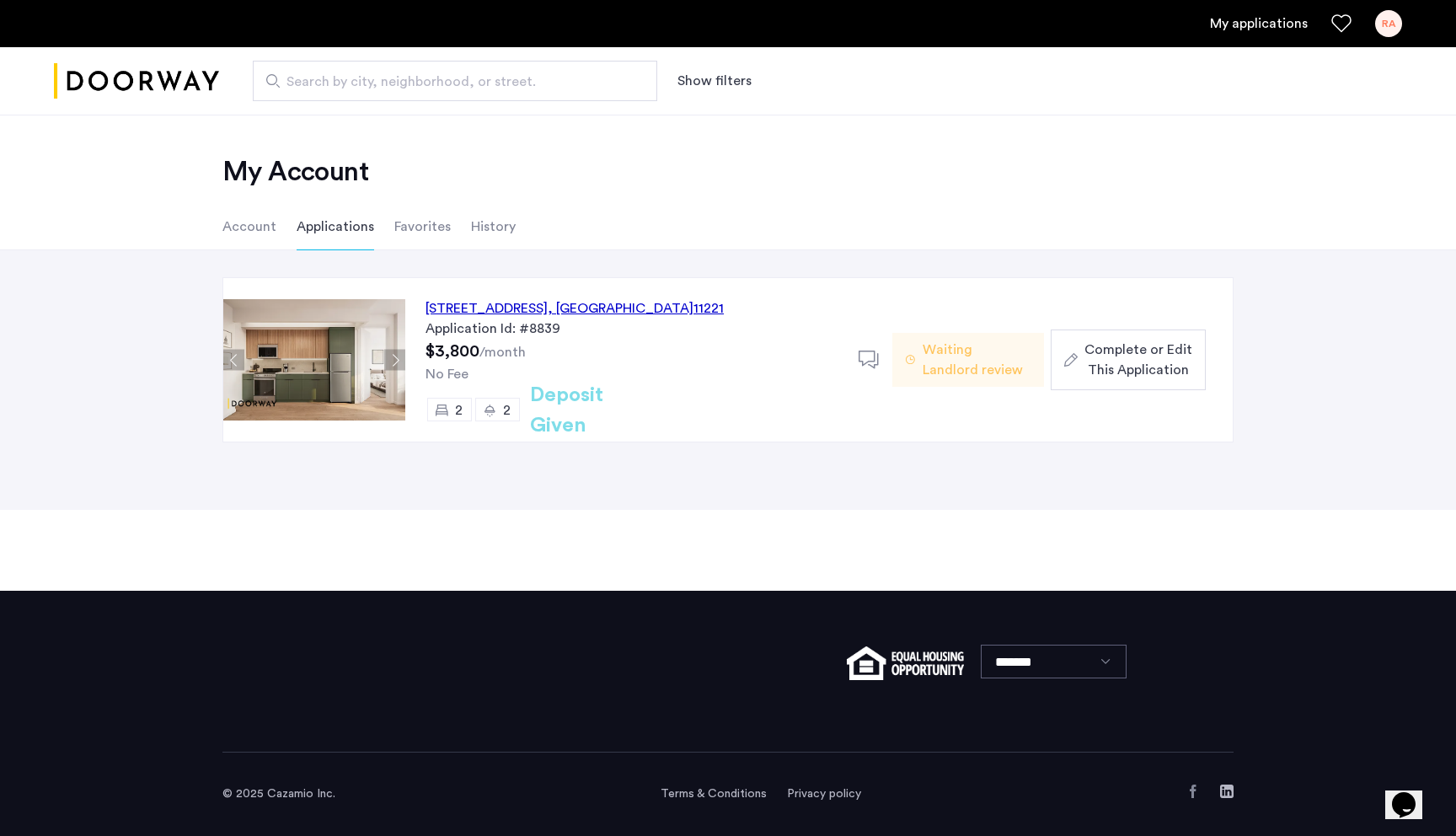
click at [391, 357] on button "Next apartment" at bounding box center [394, 360] width 22 height 22
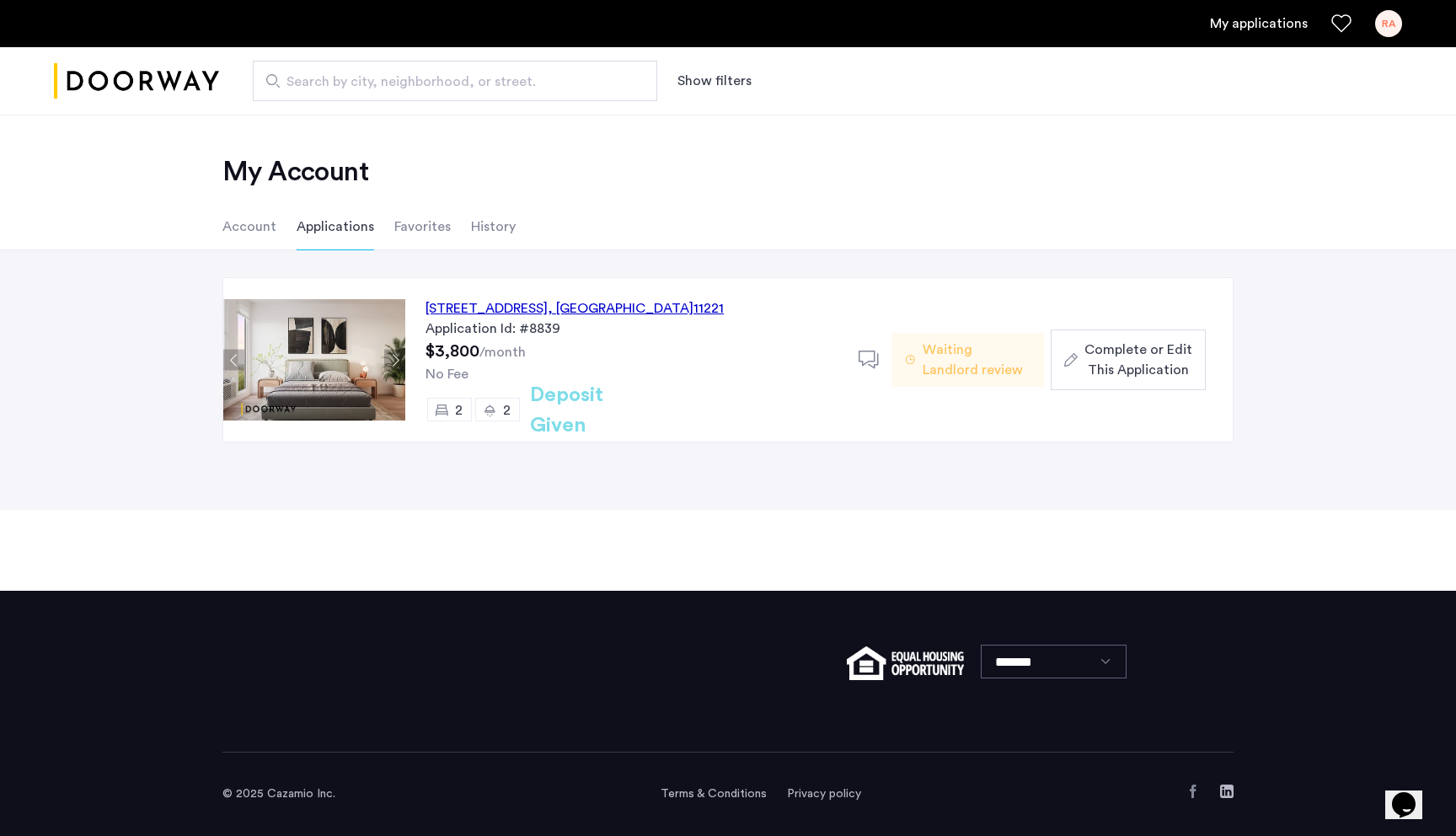
click at [393, 361] on button "Next apartment" at bounding box center [394, 360] width 22 height 22
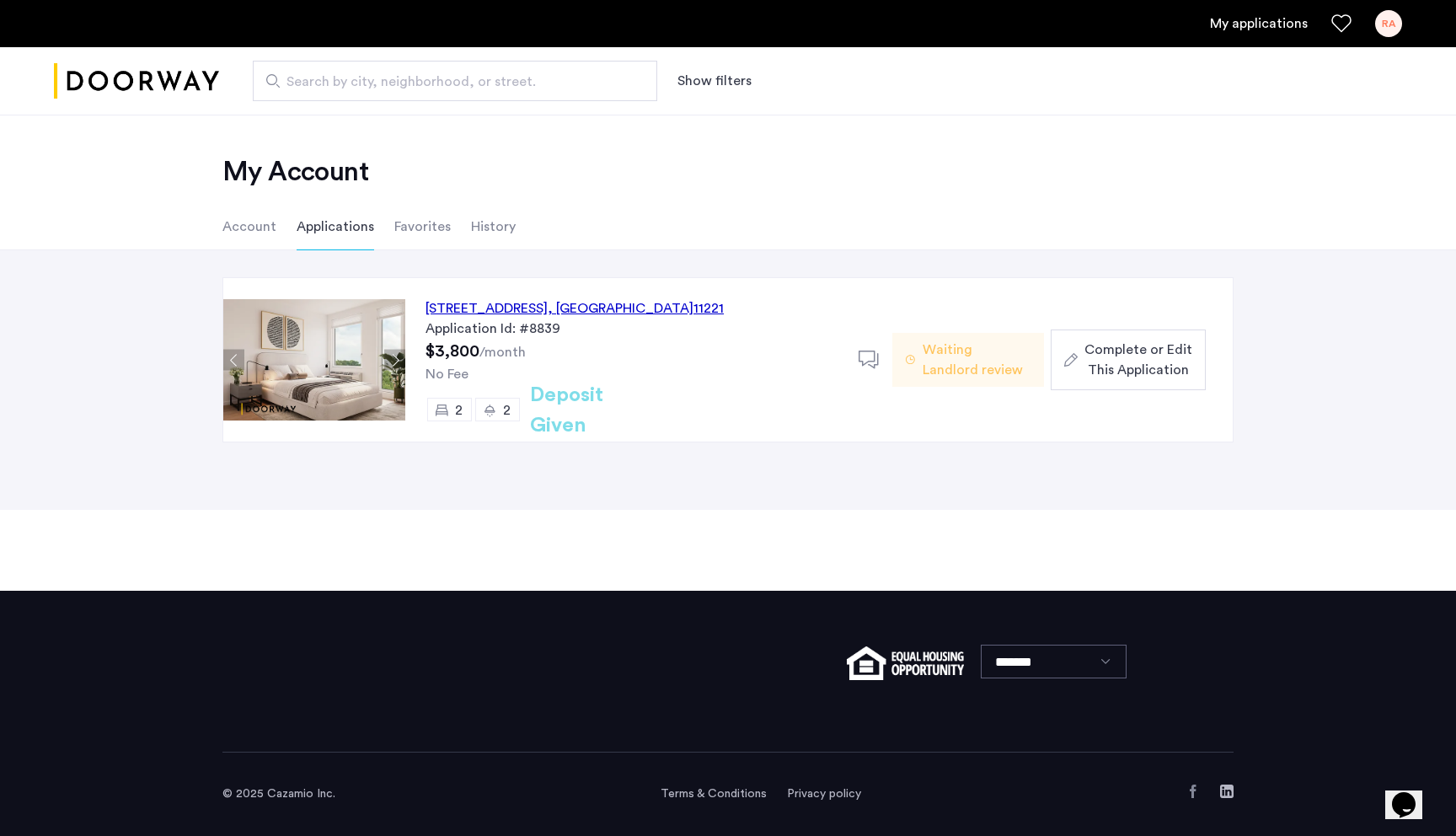
click at [394, 354] on button "Next apartment" at bounding box center [394, 360] width 22 height 22
click at [164, 92] on img "Cazamio logo" at bounding box center [137, 81] width 165 height 64
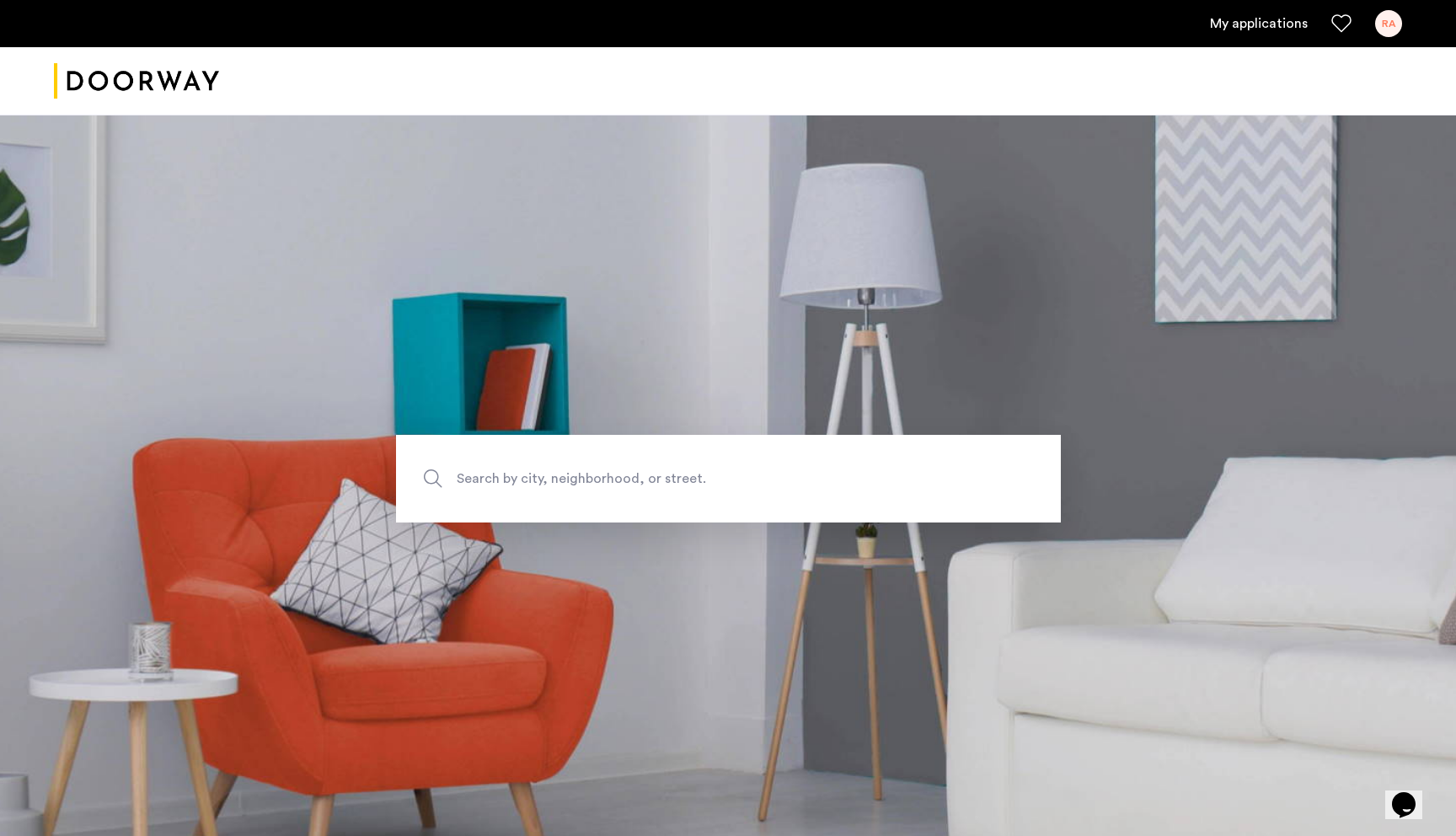
scroll to position [252, 0]
